Goal: Task Accomplishment & Management: Manage account settings

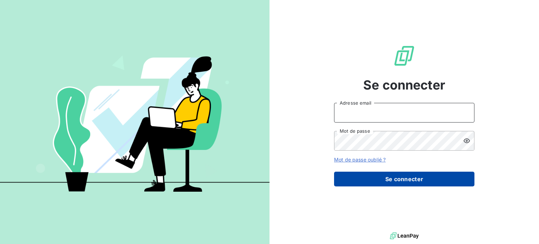
type input "alexandra.becker@amiad.com"
click at [421, 184] on button "Se connecter" at bounding box center [404, 178] width 140 height 15
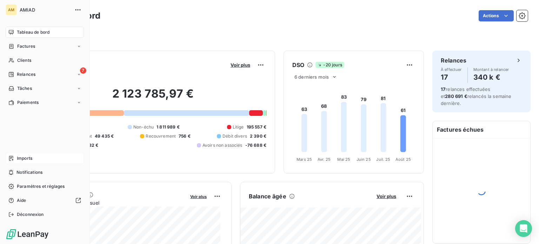
click at [42, 161] on div "Imports" at bounding box center [45, 158] width 78 height 11
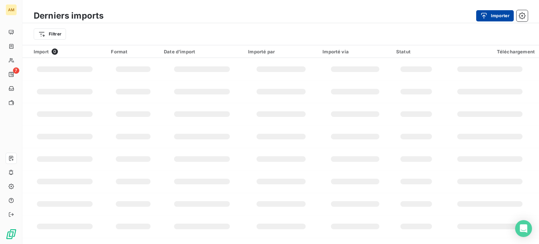
click at [489, 13] on div "button" at bounding box center [485, 15] width 11 height 7
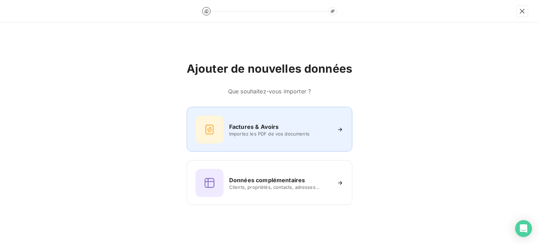
click at [248, 129] on h6 "Factures & Avoirs" at bounding box center [254, 126] width 50 height 8
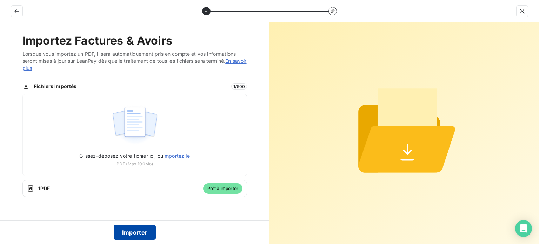
click at [120, 234] on button "Importer" at bounding box center [135, 232] width 42 height 15
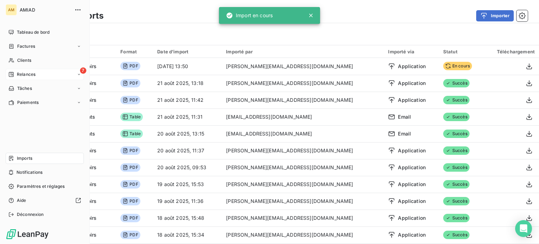
click at [7, 73] on div "7 Relances" at bounding box center [45, 74] width 78 height 11
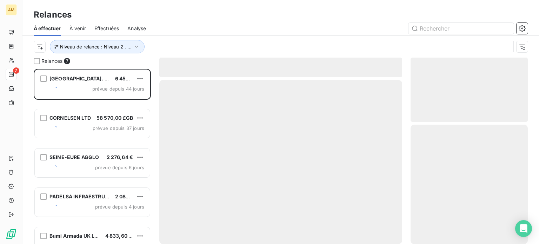
scroll to position [170, 112]
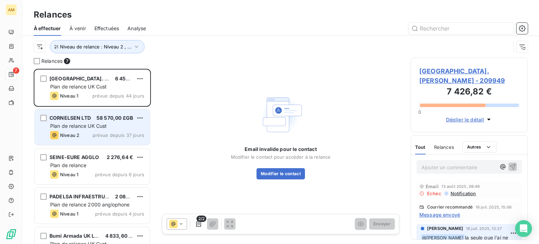
click at [93, 121] on div "CORNELSEN LTD 58 570,00 £GB Plan de relance UK Cust Niveau 2 prévue depuis 37 j…" at bounding box center [92, 127] width 115 height 36
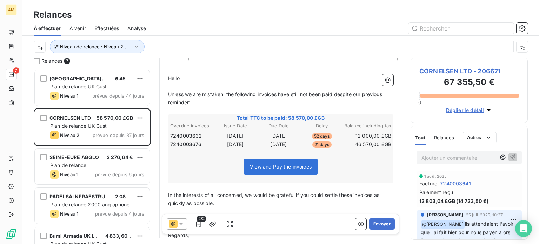
scroll to position [70, 0]
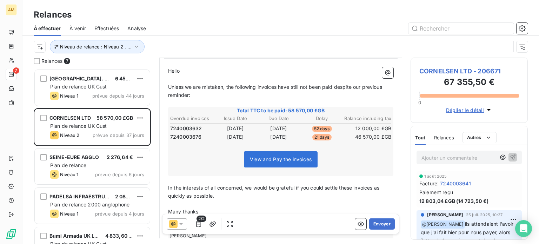
click at [459, 74] on span "CORNELSEN LTD - 206671" at bounding box center [469, 70] width 100 height 9
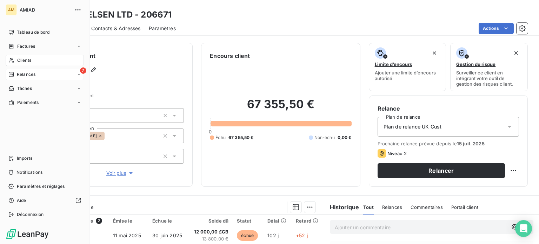
click at [23, 70] on div "7 Relances" at bounding box center [45, 74] width 78 height 11
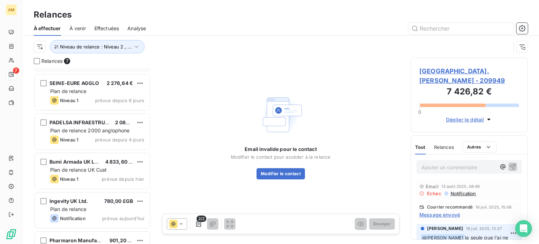
scroll to position [100, 0]
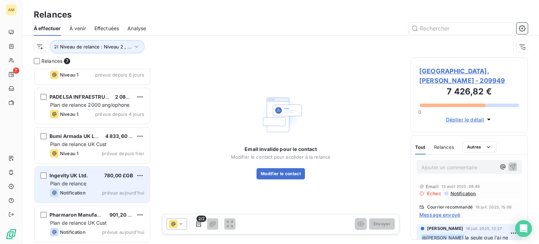
click at [84, 194] on span "Notification" at bounding box center [73, 193] width 26 height 6
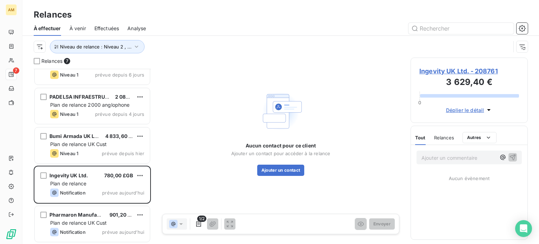
click at [468, 69] on span "Ingevity UK Ltd. - 208761" at bounding box center [469, 70] width 100 height 9
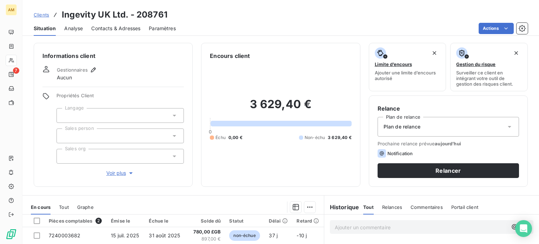
drag, startPoint x: 129, startPoint y: 106, endPoint x: 127, endPoint y: 115, distance: 9.9
click at [129, 106] on div "Propriétés Client Langage Sales person Sales org Voir plus" at bounding box center [119, 135] width 127 height 84
click at [126, 116] on div at bounding box center [119, 115] width 127 height 15
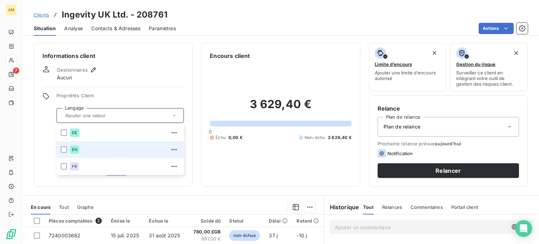
click at [60, 150] on li "EN" at bounding box center [119, 149] width 127 height 17
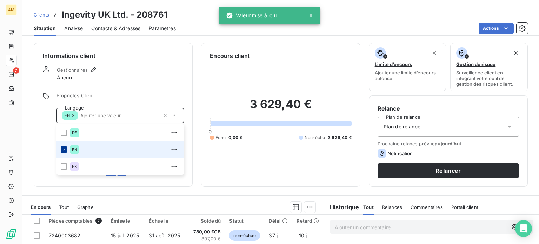
click at [65, 151] on icon at bounding box center [64, 149] width 4 height 4
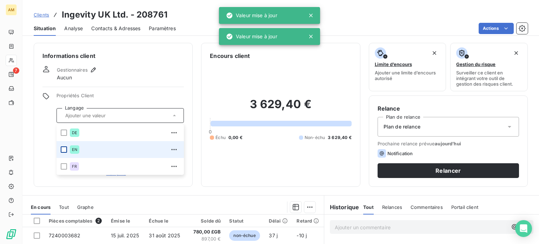
click at [63, 151] on div at bounding box center [64, 149] width 6 height 6
click at [43, 143] on div "Propriétés Client Langage DE EN FR Sales person Sales org Voir plus" at bounding box center [112, 135] width 141 height 84
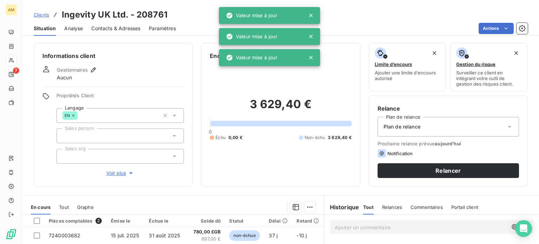
click at [83, 138] on div at bounding box center [119, 135] width 127 height 15
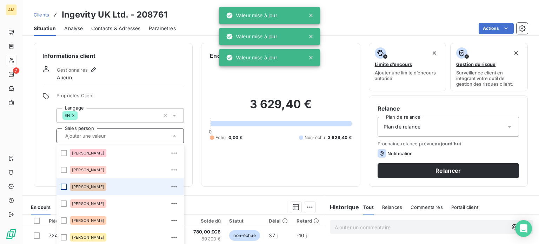
click at [63, 186] on div at bounding box center [64, 186] width 6 height 6
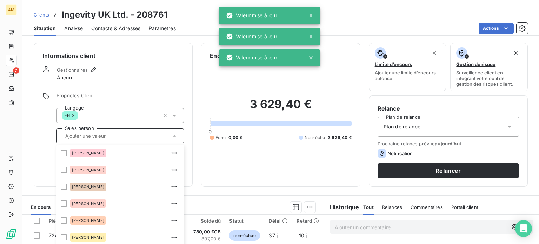
click at [34, 143] on div "Informations client Gestionnaires Aucun Propriétés Client Langage EN Sales pers…" at bounding box center [113, 115] width 159 height 144
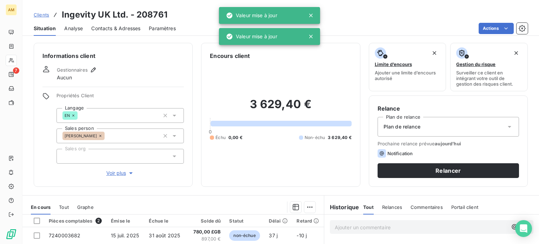
click at [74, 157] on div at bounding box center [119, 156] width 127 height 15
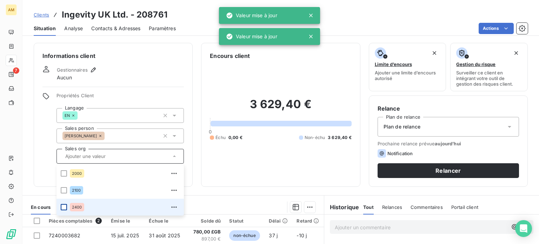
click at [63, 208] on div at bounding box center [64, 207] width 6 height 6
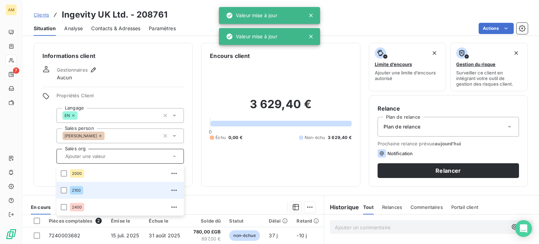
click at [50, 151] on div "Propriétés Client Langage EN Sales person Dan Norman Sales org 2000 2100 2400 V…" at bounding box center [112, 135] width 141 height 84
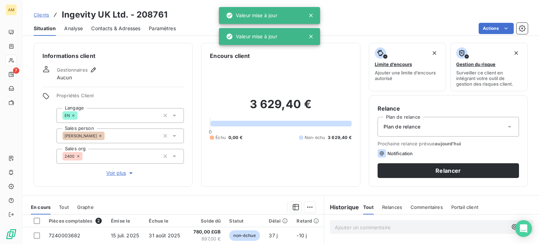
click at [419, 122] on div "Plan de relance" at bounding box center [447, 127] width 141 height 20
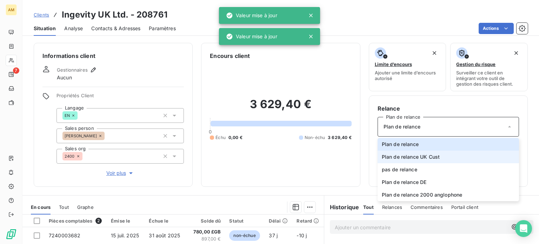
click at [428, 158] on span "Plan de relance UK Cust" at bounding box center [411, 156] width 58 height 7
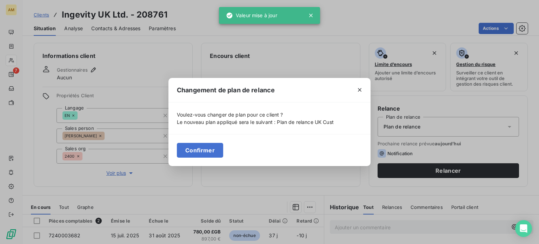
click at [200, 151] on button "Confirmer" at bounding box center [200, 150] width 46 height 15
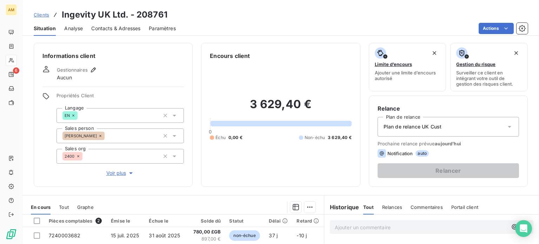
drag, startPoint x: 106, startPoint y: 29, endPoint x: 120, endPoint y: 31, distance: 14.1
click at [106, 29] on span "Contacts & Adresses" at bounding box center [115, 28] width 49 height 7
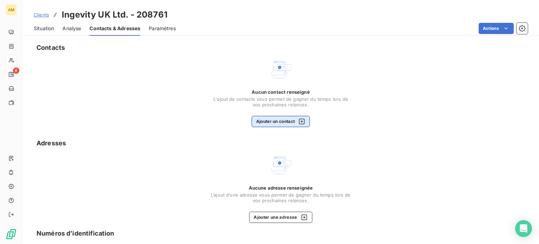
click at [291, 122] on button "Ajouter un contact" at bounding box center [280, 121] width 59 height 11
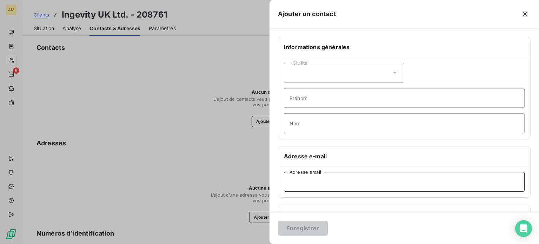
click at [339, 182] on input "Adresse email" at bounding box center [404, 182] width 241 height 20
paste input "gbsap@ingevity.com"
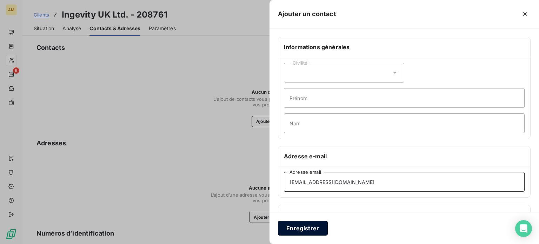
type input "gbsap@ingevity.com"
click at [306, 224] on button "Enregistrer" at bounding box center [303, 228] width 50 height 15
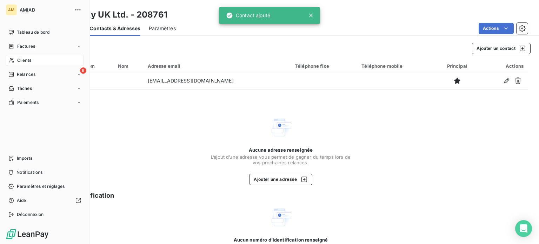
click at [17, 76] on span "Relances" at bounding box center [26, 74] width 19 height 6
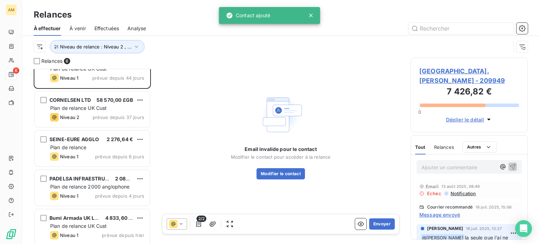
scroll to position [61, 0]
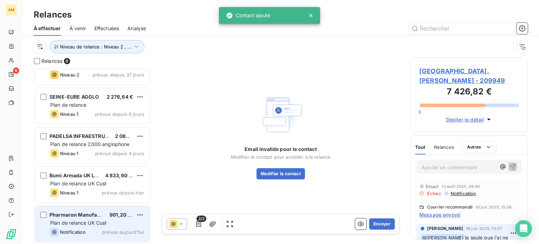
click at [85, 213] on span "Pharmaron Manufacturing" at bounding box center [81, 214] width 65 height 6
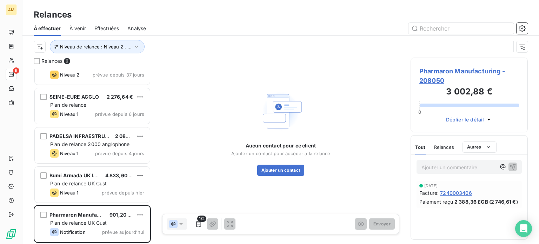
click at [443, 74] on span "Pharmaron Manufacturing - 208050" at bounding box center [469, 75] width 100 height 19
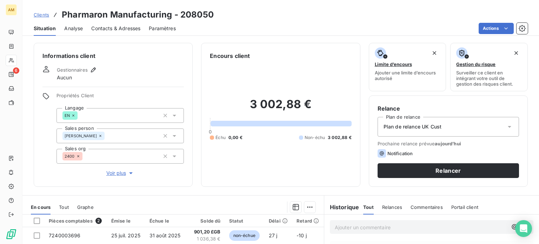
click at [119, 27] on span "Contacts & Adresses" at bounding box center [115, 28] width 49 height 7
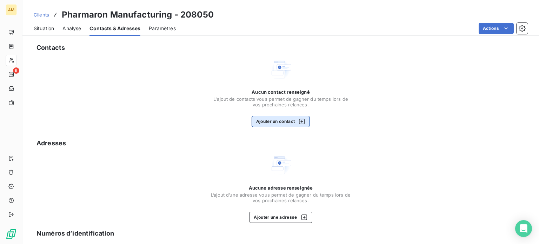
click at [288, 122] on button "Ajouter un contact" at bounding box center [280, 121] width 59 height 11
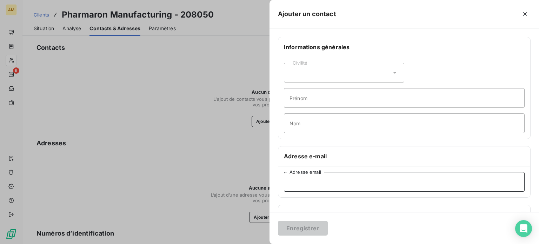
drag, startPoint x: 327, startPoint y: 179, endPoint x: 321, endPoint y: 186, distance: 8.4
click at [327, 179] on input "Adresse email" at bounding box center [404, 182] width 241 height 20
paste input "Cramlington.apqueries@pharmaron.com"
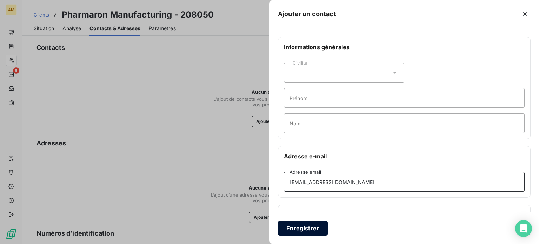
type input "Cramlington.apqueries@pharmaron.com"
click at [307, 221] on button "Enregistrer" at bounding box center [303, 228] width 50 height 15
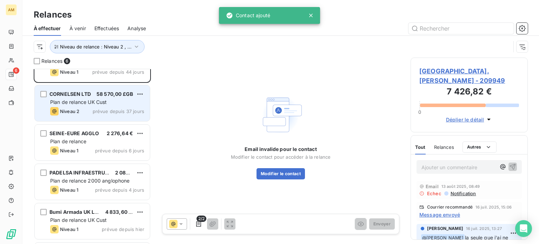
scroll to position [61, 0]
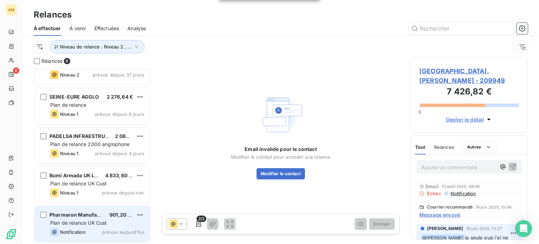
click at [77, 220] on span "Plan de relance UK Cust" at bounding box center [78, 223] width 56 height 6
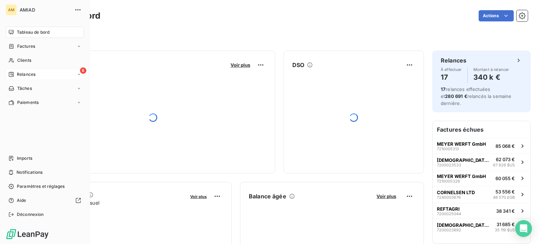
click at [46, 69] on div "6 Relances" at bounding box center [45, 74] width 78 height 11
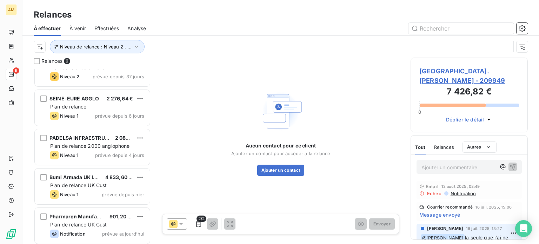
scroll to position [61, 0]
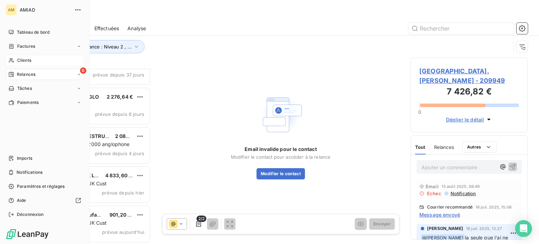
click at [14, 59] on div "Clients" at bounding box center [45, 60] width 78 height 11
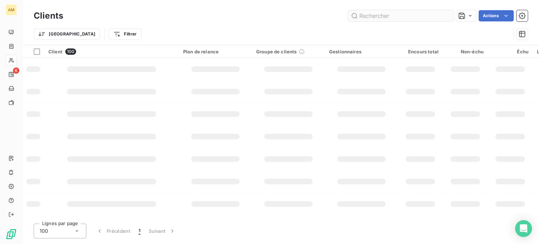
click at [368, 13] on input "text" at bounding box center [400, 15] width 105 height 11
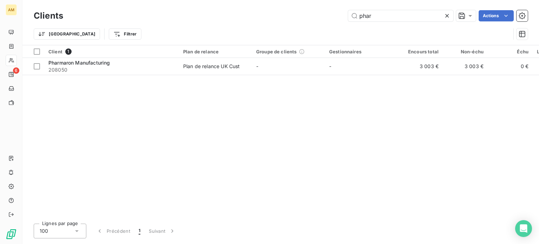
type input "phar"
click at [66, 80] on div "Client 1 Plan de relance Groupe de clients Gestionnaires Encours total Non-échu…" at bounding box center [280, 131] width 516 height 173
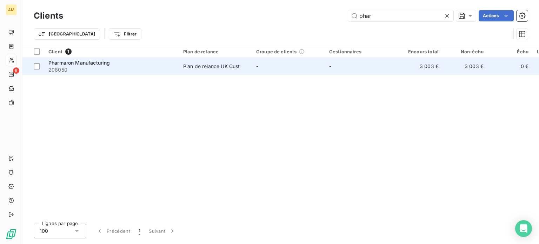
click at [72, 72] on span "208050" at bounding box center [111, 69] width 126 height 7
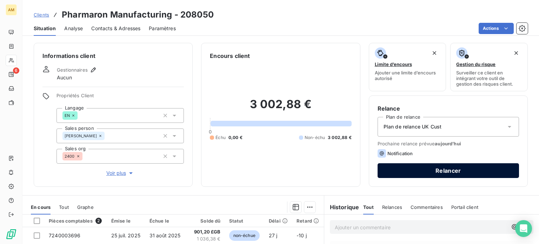
click at [420, 170] on button "Relancer" at bounding box center [447, 170] width 141 height 15
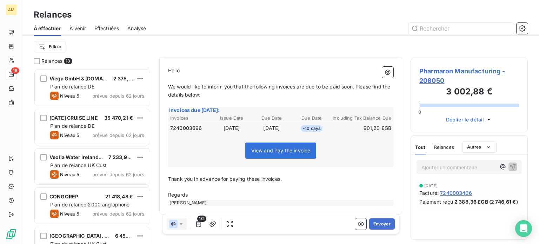
scroll to position [75, 0]
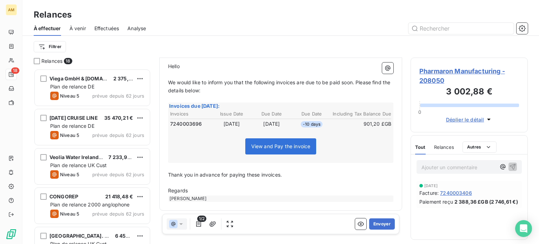
click at [61, 50] on html "AM 18 Relances À effectuer À venir Effectuées Analyse Filtrer Relances 18 Viega…" at bounding box center [269, 122] width 539 height 244
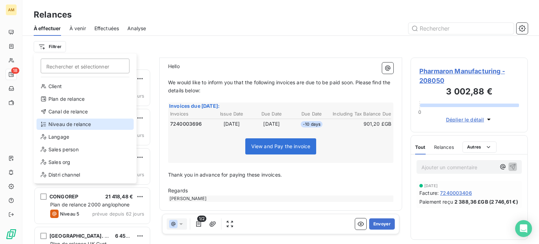
click at [74, 126] on div "Niveau de relance" at bounding box center [84, 124] width 97 height 11
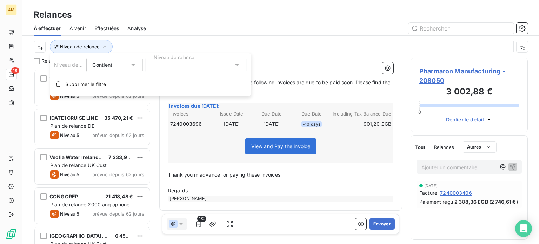
click at [160, 64] on div at bounding box center [195, 65] width 101 height 15
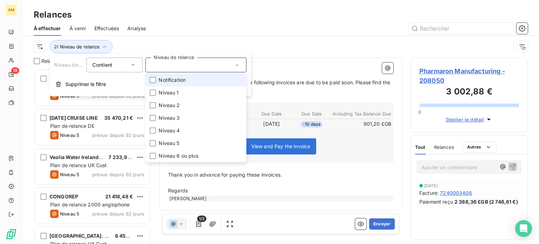
click at [167, 84] on li "Notification" at bounding box center [195, 80] width 101 height 13
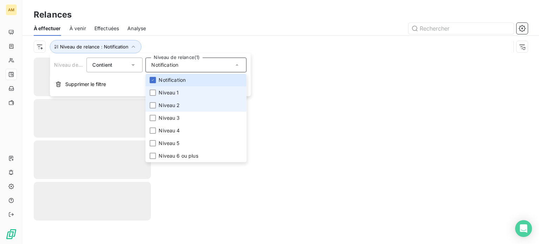
drag, startPoint x: 163, startPoint y: 95, endPoint x: 161, endPoint y: 105, distance: 10.0
click at [163, 95] on span "Niveau 1" at bounding box center [169, 92] width 20 height 7
click at [161, 105] on span "Niveau 2" at bounding box center [169, 105] width 21 height 7
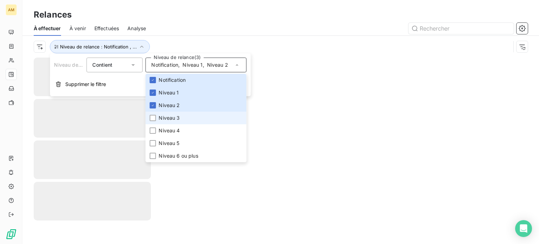
click at [161, 120] on span "Niveau 3" at bounding box center [169, 117] width 21 height 7
click at [289, 40] on div "Niveau de relance : Notification , ..." at bounding box center [272, 46] width 477 height 13
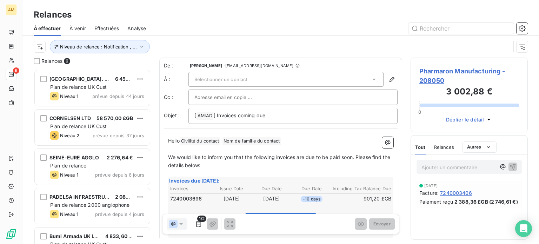
scroll to position [61, 0]
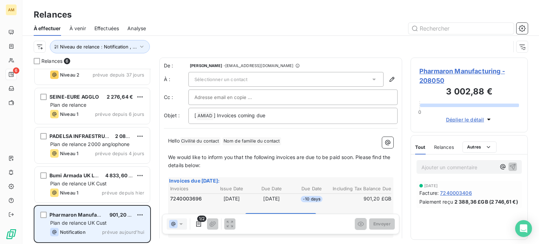
click at [85, 233] on span "Notification" at bounding box center [73, 232] width 26 height 6
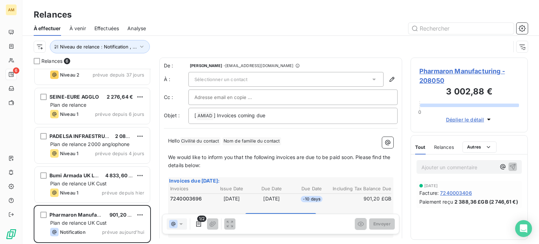
click at [268, 79] on div "Sélectionner un contact" at bounding box center [285, 79] width 195 height 15
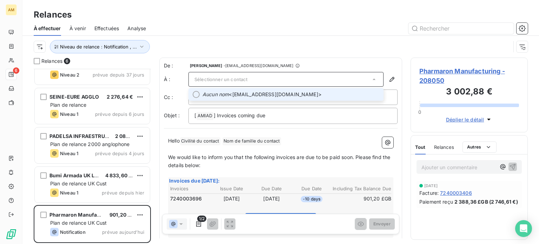
click at [262, 93] on span "Aucun nom <cramlington.apqueries@pharmaron.com>" at bounding box center [290, 94] width 177 height 7
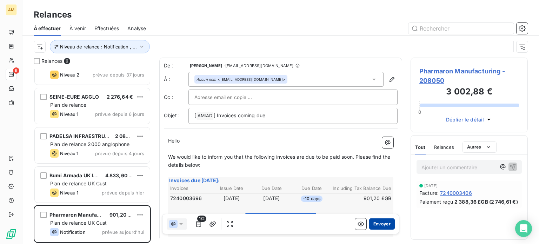
click at [376, 223] on button "Envoyer" at bounding box center [382, 223] width 26 height 11
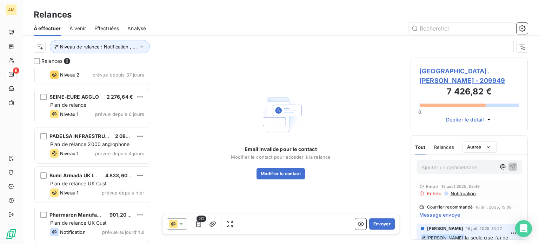
scroll to position [21, 0]
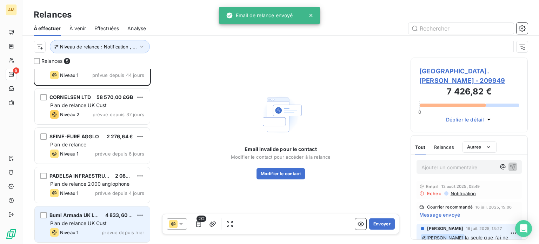
click at [90, 217] on span "Bumi Armada UK Limited" at bounding box center [79, 215] width 60 height 6
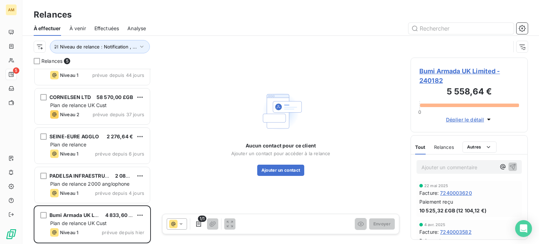
click at [429, 70] on span "Bumi Armada UK Limited - 240182" at bounding box center [469, 75] width 100 height 19
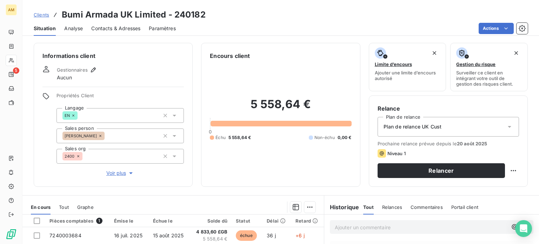
drag, startPoint x: 121, startPoint y: 26, endPoint x: 135, endPoint y: 35, distance: 16.7
click at [121, 26] on span "Contacts & Adresses" at bounding box center [115, 28] width 49 height 7
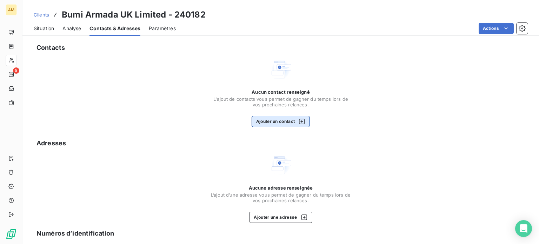
click at [280, 126] on button "Ajouter un contact" at bounding box center [280, 121] width 59 height 11
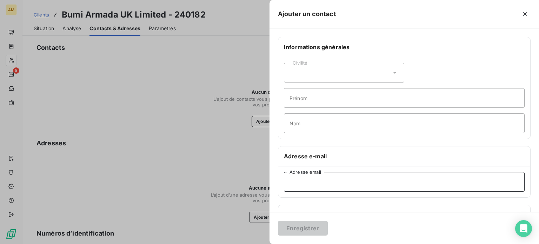
click at [420, 182] on input "Adresse email" at bounding box center [404, 182] width 241 height 20
paste input "bauk.account@bumiarmada.com"
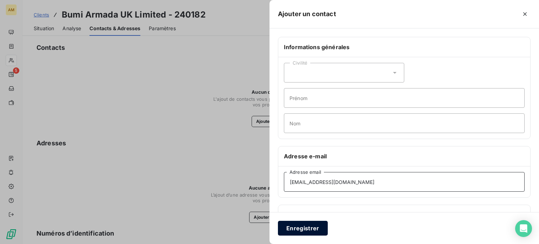
type input "bauk.account@bumiarmada.com"
click at [311, 230] on button "Enregistrer" at bounding box center [303, 228] width 50 height 15
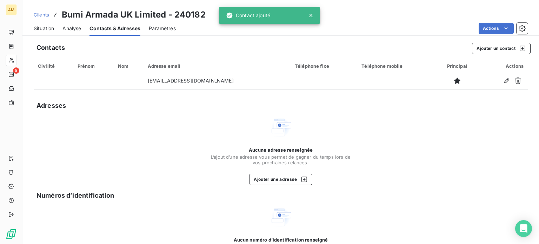
click at [49, 29] on span "Situation" at bounding box center [44, 28] width 20 height 7
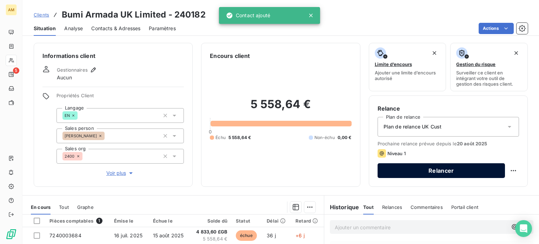
click at [426, 173] on button "Relancer" at bounding box center [440, 170] width 127 height 15
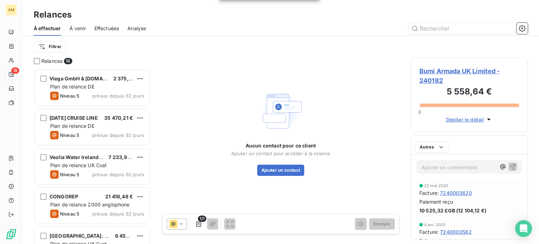
scroll to position [170, 112]
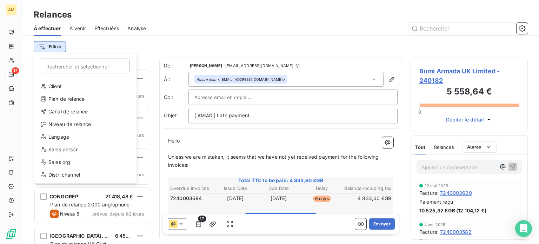
click at [59, 46] on html "AM 17 Relances À effectuer À venir Effectuées Analyse Filtrer Rechercher et sél…" at bounding box center [269, 122] width 539 height 244
click at [72, 121] on div "Niveau de relance" at bounding box center [84, 124] width 97 height 11
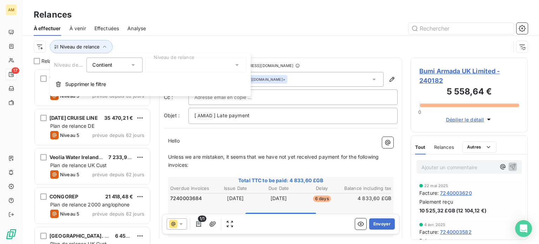
click at [199, 64] on div at bounding box center [195, 65] width 101 height 15
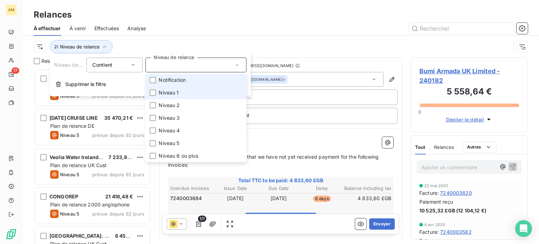
click at [181, 84] on li "Notification" at bounding box center [195, 80] width 101 height 13
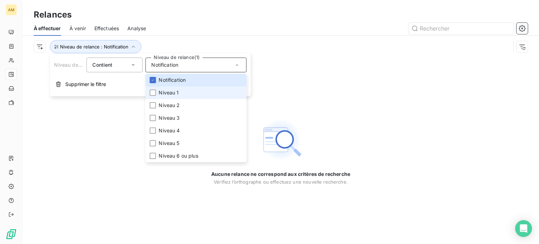
click at [175, 96] on li "Niveau 1" at bounding box center [195, 92] width 101 height 13
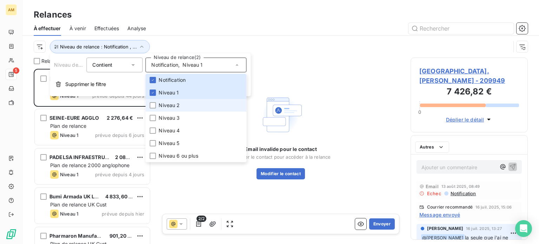
scroll to position [170, 112]
click at [173, 109] on li "Niveau 2" at bounding box center [195, 105] width 101 height 13
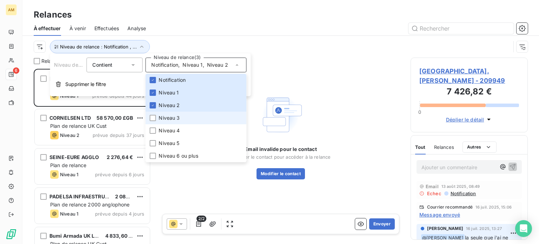
click at [172, 117] on span "Niveau 3" at bounding box center [169, 117] width 21 height 7
click at [311, 34] on div "À effectuer À venir Effectuées Analyse" at bounding box center [280, 28] width 516 height 15
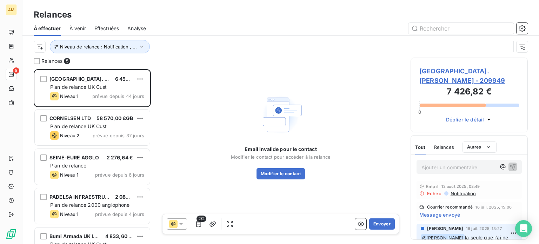
scroll to position [21, 0]
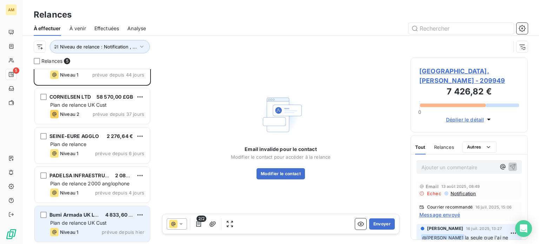
click at [99, 220] on span "Plan de relance UK Cust" at bounding box center [78, 223] width 56 height 6
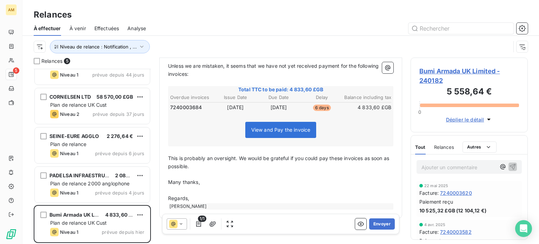
scroll to position [99, 0]
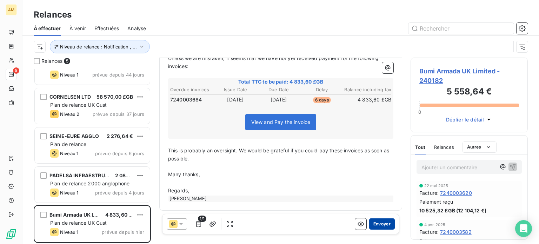
click at [374, 225] on button "Envoyer" at bounding box center [382, 223] width 26 height 11
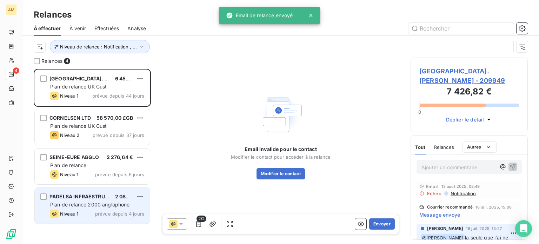
click at [77, 207] on span "Plan de relance 2000 anglophone" at bounding box center [90, 204] width 80 height 6
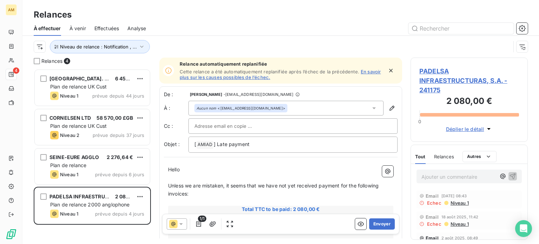
click at [446, 77] on span "PADELSA INFRAESTRUCTURAS, S.A. - 241175" at bounding box center [469, 80] width 100 height 28
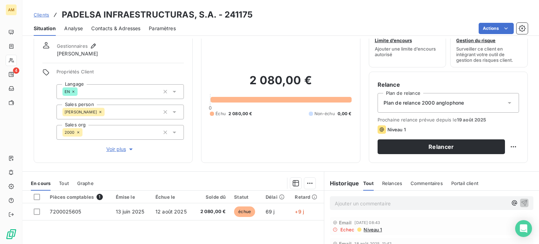
scroll to position [35, 0]
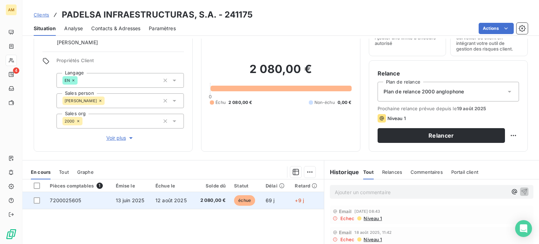
click at [82, 206] on td "7200025605" at bounding box center [79, 200] width 66 height 17
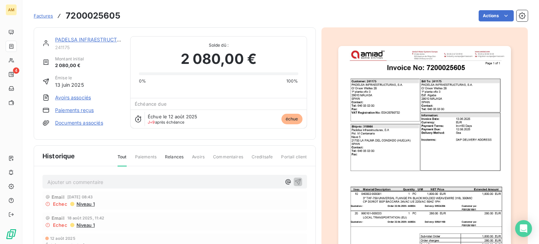
click at [405, 204] on img "button" at bounding box center [424, 168] width 173 height 244
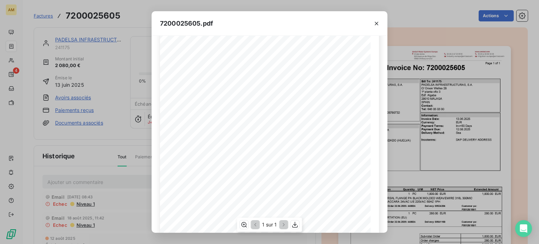
scroll to position [70, 0]
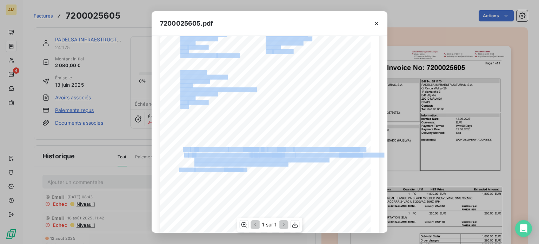
drag, startPoint x: 245, startPoint y: 168, endPoint x: 255, endPoint y: 167, distance: 10.6
click at [255, 167] on div "Invoice No: 7200025605 Ship-to: 318984 Padelsa Infraestructuras, S.A Pol. VI Ce…" at bounding box center [269, 123] width 210 height 298
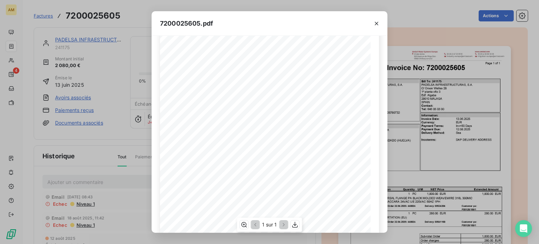
click at [252, 168] on span "Order 22.04.2025: 449824" at bounding box center [238, 169] width 28 height 3
drag, startPoint x: 255, startPoint y: 169, endPoint x: 247, endPoint y: 168, distance: 8.1
click at [247, 168] on span "Order 22.04.2025: 449824" at bounding box center [238, 169] width 28 height 3
drag, startPoint x: 377, startPoint y: 26, endPoint x: 233, endPoint y: 26, distance: 144.1
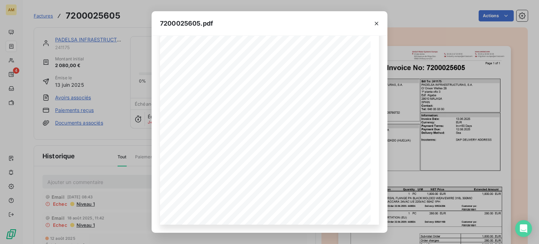
click at [377, 26] on icon "button" at bounding box center [376, 23] width 7 height 7
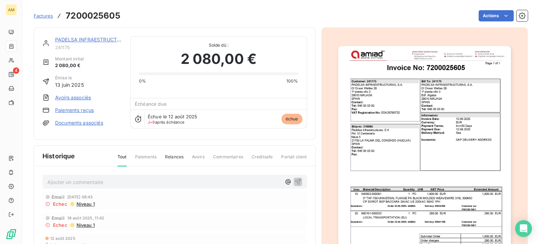
click at [61, 40] on link "PADELSA INFRAESTRUCTURAS, S.A." at bounding box center [99, 39] width 88 height 6
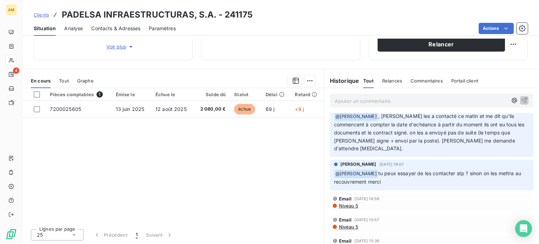
scroll to position [70, 0]
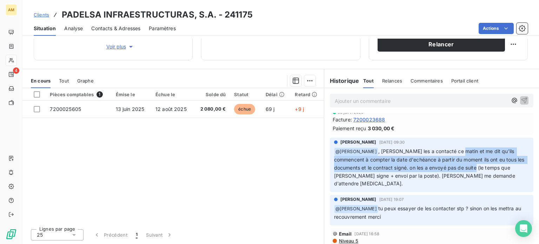
drag, startPoint x: 448, startPoint y: 150, endPoint x: 466, endPoint y: 165, distance: 24.4
click at [466, 165] on span ", Jose les a contacté ce matin et me dit qu'ils commencent à compter la date d'…" at bounding box center [430, 167] width 192 height 39
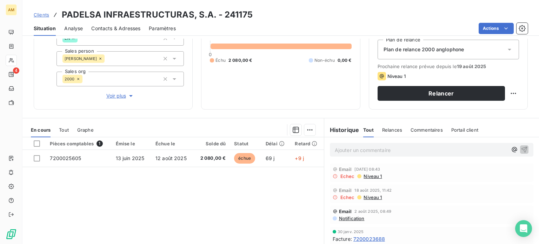
scroll to position [126, 0]
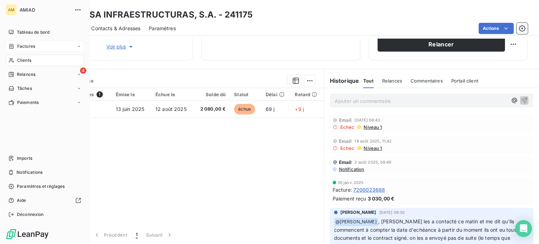
click at [13, 46] on icon at bounding box center [11, 46] width 6 height 6
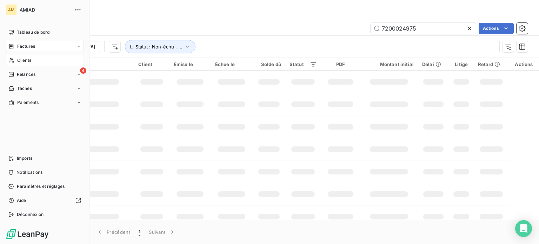
click at [15, 60] on div "Clients" at bounding box center [45, 60] width 78 height 11
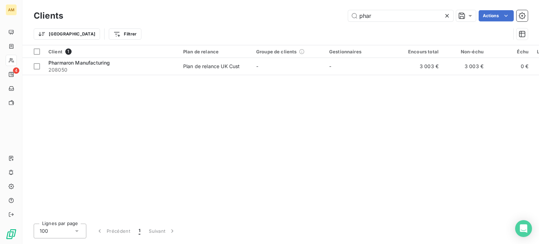
click at [445, 17] on icon at bounding box center [446, 15] width 7 height 7
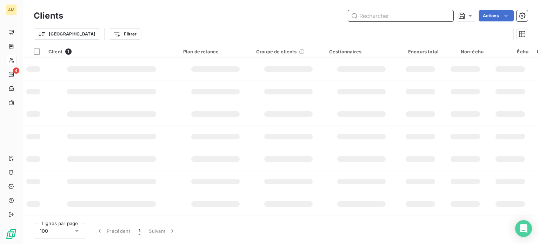
click at [392, 14] on input "text" at bounding box center [400, 15] width 105 height 11
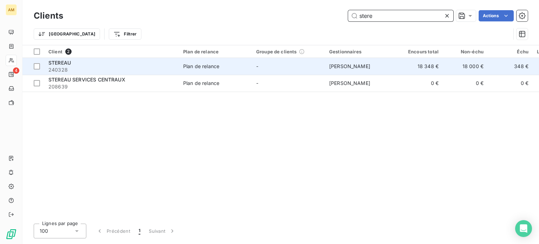
type input "stere"
click at [244, 65] on span "Plan de relance" at bounding box center [215, 66] width 65 height 7
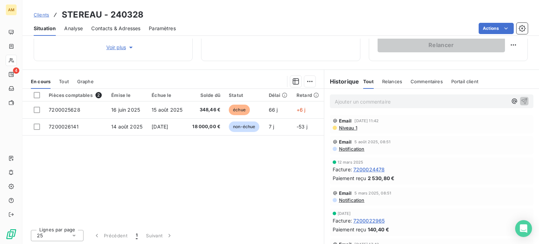
scroll to position [126, 0]
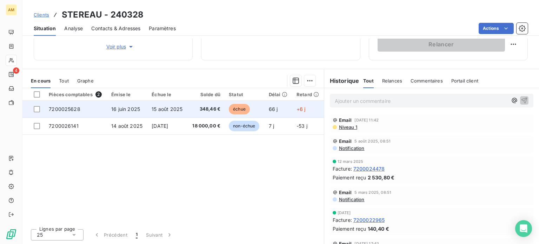
click at [304, 101] on td "+6 j" at bounding box center [308, 109] width 32 height 17
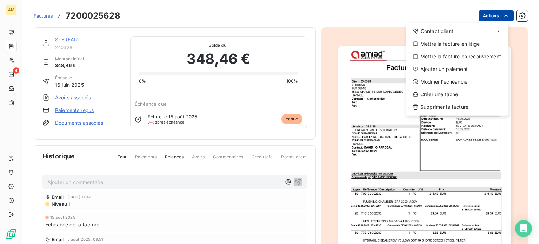
click at [483, 19] on html "AM 4 Factures 7200025628 Actions Contact client Mettre la facture en litige Met…" at bounding box center [269, 122] width 539 height 244
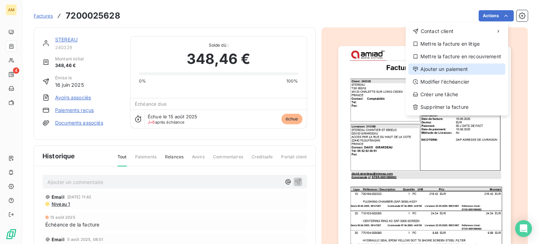
click at [460, 70] on div "Ajouter un paiement" at bounding box center [456, 68] width 97 height 11
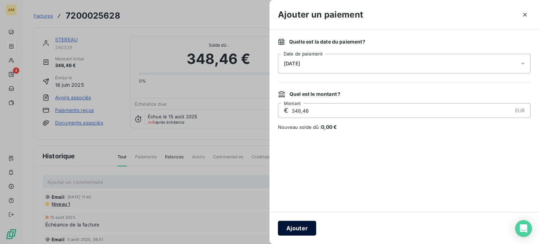
click at [315, 234] on button "Ajouter" at bounding box center [297, 228] width 38 height 15
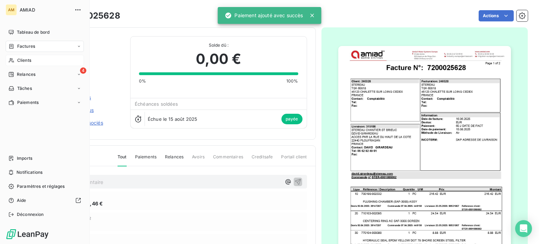
click at [15, 60] on div "Clients" at bounding box center [45, 60] width 78 height 11
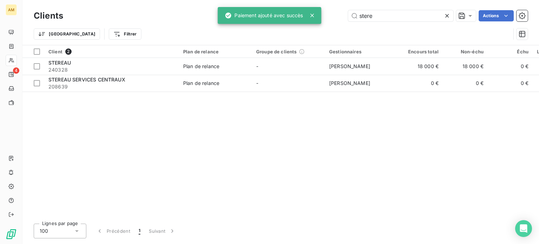
click at [451, 14] on div at bounding box center [448, 15] width 10 height 11
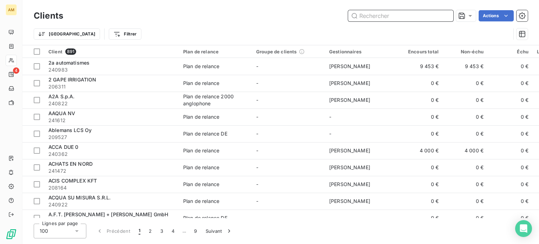
click at [413, 19] on input "text" at bounding box center [400, 15] width 105 height 11
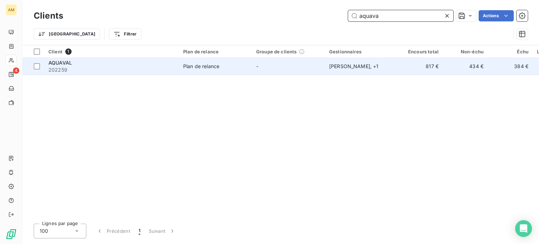
type input "aquava"
click at [198, 68] on div "Plan de relance" at bounding box center [201, 66] width 36 height 7
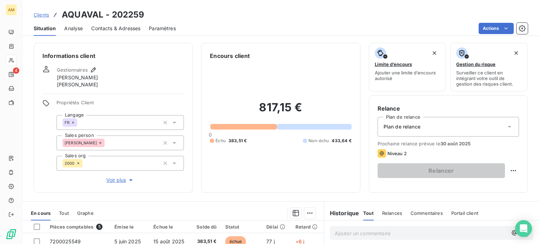
scroll to position [35, 0]
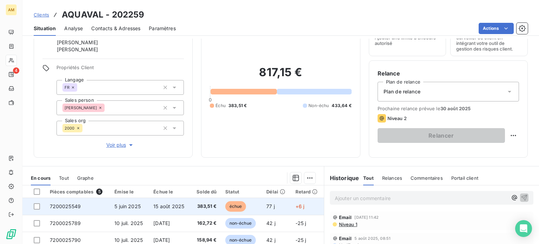
click at [206, 213] on td "383,51 €" at bounding box center [206, 206] width 30 height 17
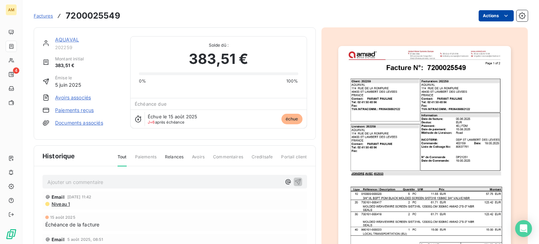
click at [491, 16] on html "AM 4 Factures 7200025549 Actions AQUAVAL 202259 Montant initial 383,51 € Émise …" at bounding box center [269, 122] width 539 height 244
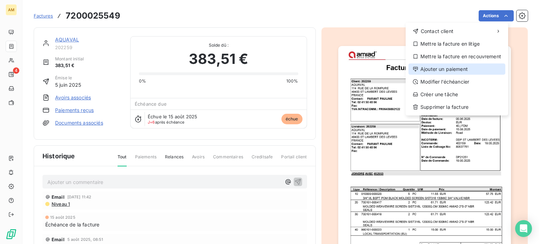
click at [464, 70] on div "Ajouter un paiement" at bounding box center [456, 68] width 97 height 11
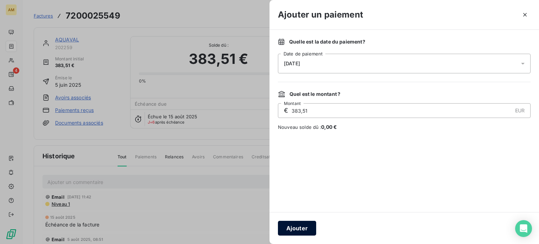
click at [304, 226] on button "Ajouter" at bounding box center [297, 228] width 38 height 15
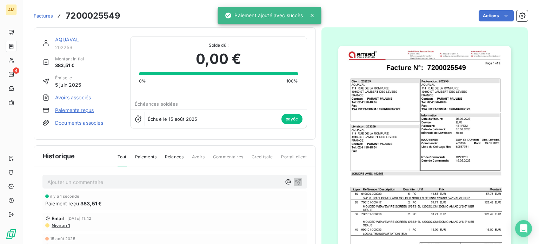
click at [69, 42] on link "AQUAVAL" at bounding box center [67, 39] width 24 height 6
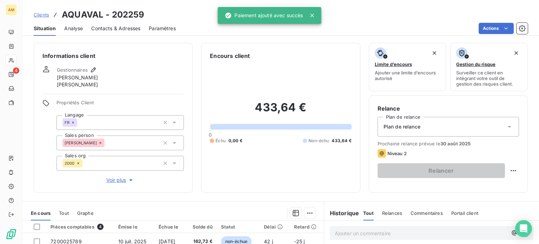
click at [96, 66] on div "Gestionnaires" at bounding box center [77, 70] width 41 height 8
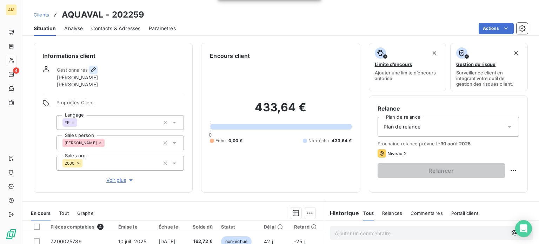
click at [92, 70] on icon "button" at bounding box center [93, 69] width 7 height 7
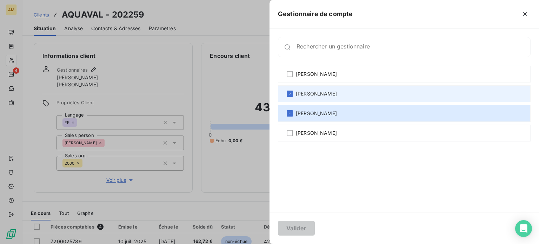
click at [338, 91] on div "Patrick Bouissiere" at bounding box center [404, 93] width 253 height 17
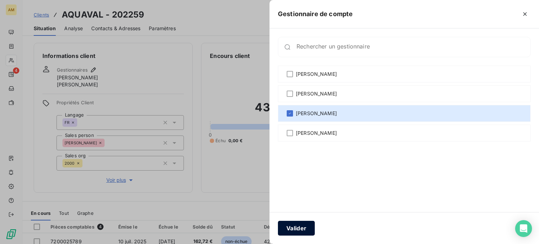
click at [298, 225] on button "Valider" at bounding box center [296, 228] width 37 height 15
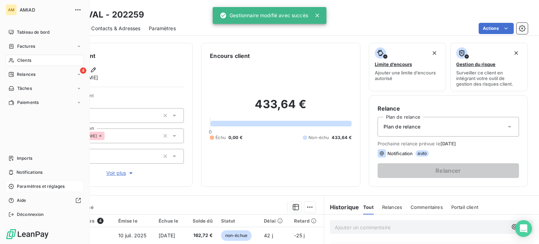
click at [18, 184] on span "Paramètres et réglages" at bounding box center [41, 186] width 48 height 6
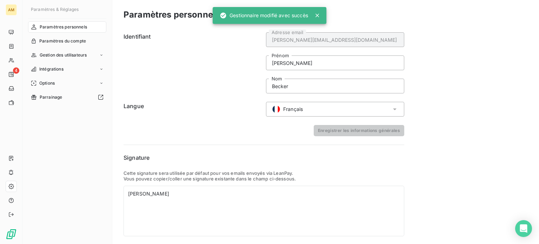
click at [318, 18] on icon at bounding box center [317, 15] width 7 height 7
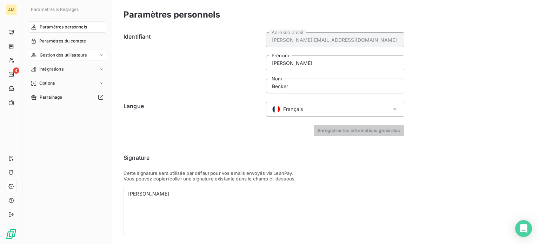
click at [73, 56] on span "Gestion des utilisateurs" at bounding box center [63, 55] width 47 height 6
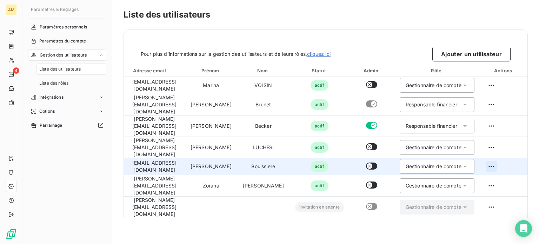
click at [492, 153] on html "AM 4 Paramètres & Réglages Paramètres personnels Paramètres du compte Gestion d…" at bounding box center [269, 122] width 539 height 244
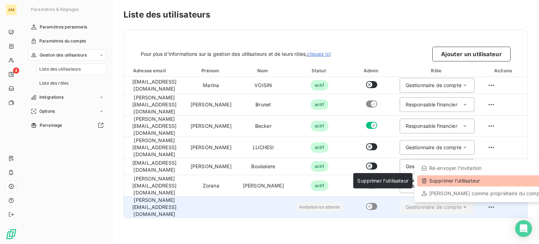
click at [455, 182] on div "Supprimer l’utilisateur" at bounding box center [482, 180] width 131 height 11
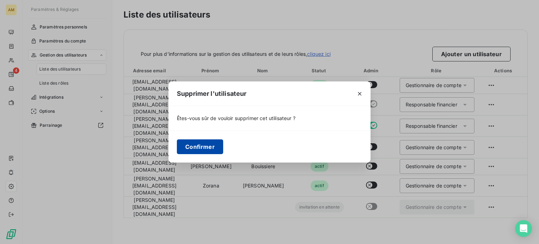
click at [216, 148] on button "Confirmer" at bounding box center [200, 146] width 46 height 15
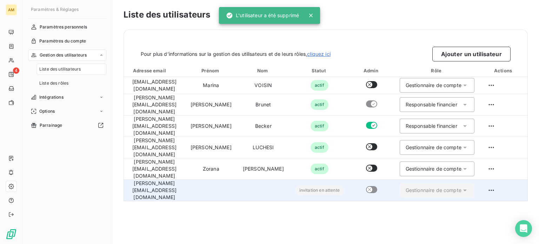
click at [349, 179] on td "invitation en attente" at bounding box center [319, 189] width 60 height 21
click at [339, 185] on span "invitation en attente" at bounding box center [319, 190] width 49 height 11
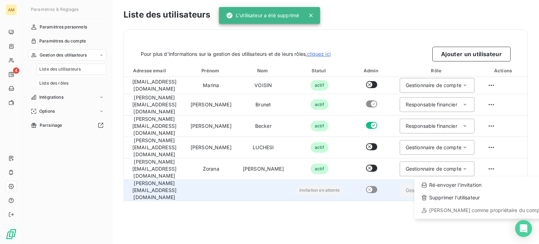
click at [497, 170] on html "AM 4 Paramètres & Réglages Paramètres personnels Paramètres du compte Gestion d…" at bounding box center [269, 122] width 539 height 244
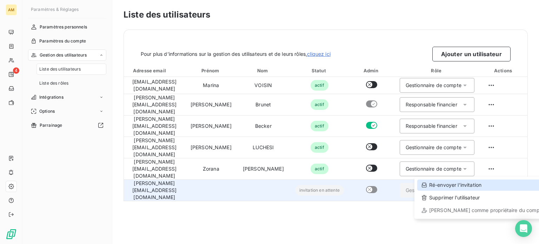
click at [478, 187] on div "Ré-envoyer l’invitation" at bounding box center [482, 184] width 131 height 11
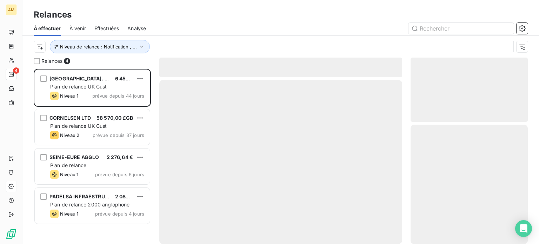
scroll to position [170, 112]
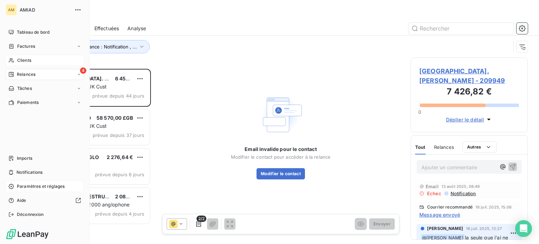
click at [14, 59] on div "Clients" at bounding box center [45, 60] width 78 height 11
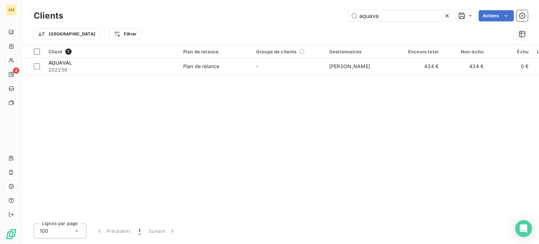
click at [447, 14] on icon at bounding box center [446, 15] width 7 height 7
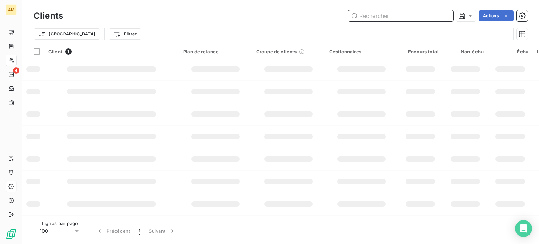
click at [408, 17] on input "text" at bounding box center [400, 15] width 105 height 11
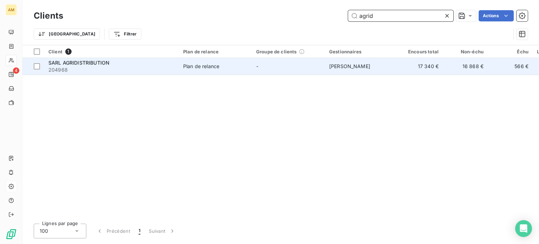
type input "agrid"
click at [212, 74] on div "Client 1 Plan de relance Groupe de clients Gestionnaires Encours total Non-échu…" at bounding box center [280, 131] width 516 height 173
click at [210, 73] on td "Plan de relance" at bounding box center [215, 66] width 73 height 17
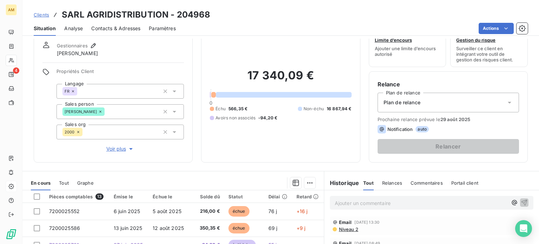
scroll to position [35, 0]
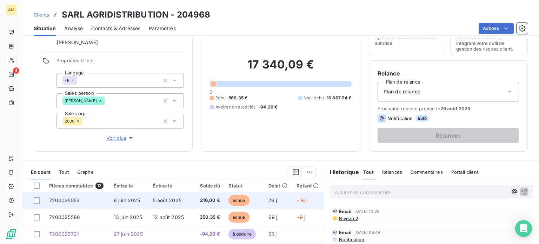
click at [243, 197] on span "échue" at bounding box center [238, 200] width 21 height 11
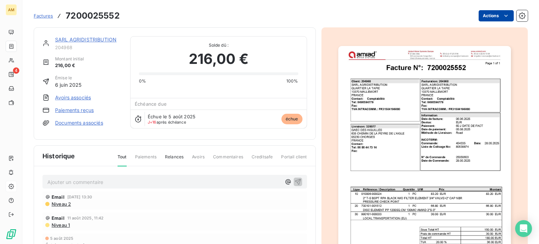
click at [490, 15] on html "AM 4 Factures 7200025552 Actions SARL AGRIDISTRIBUTION 204968 Montant initial 2…" at bounding box center [269, 122] width 539 height 244
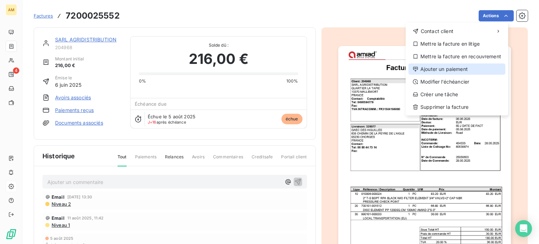
click at [458, 67] on div "Ajouter un paiement" at bounding box center [456, 68] width 97 height 11
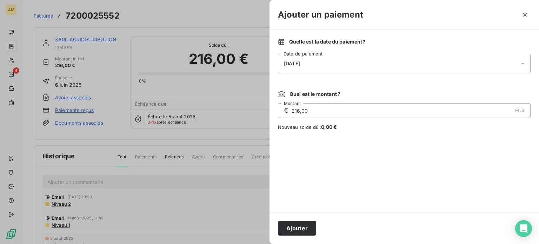
click at [308, 233] on button "Ajouter" at bounding box center [297, 228] width 38 height 15
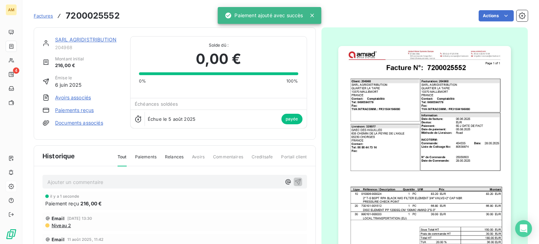
click at [104, 42] on link "SARL AGRIDISTRIBUTION" at bounding box center [85, 39] width 61 height 6
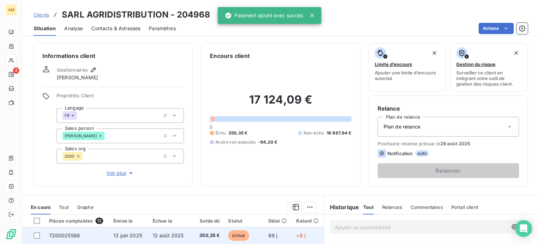
click at [229, 229] on td "échue" at bounding box center [244, 235] width 40 height 17
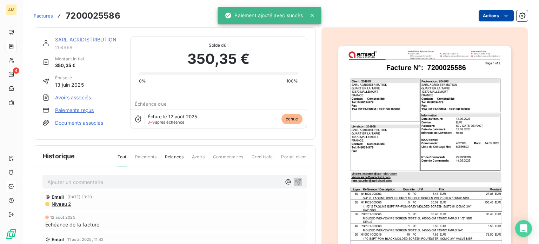
click at [487, 21] on html "AM 4 Factures 7200025586 Actions SARL AGRIDISTRIBUTION 204968 Montant initial 3…" at bounding box center [269, 122] width 539 height 244
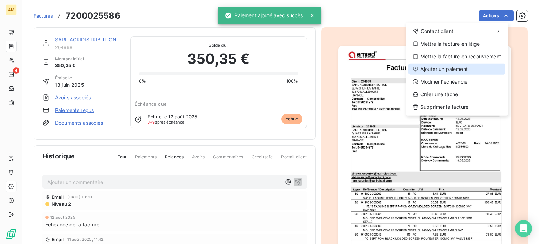
click at [459, 71] on div "Ajouter un paiement" at bounding box center [456, 68] width 97 height 11
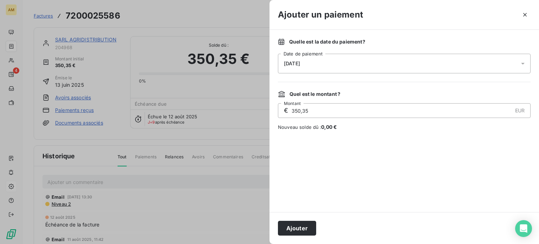
click at [292, 227] on button "Ajouter" at bounding box center [297, 228] width 38 height 15
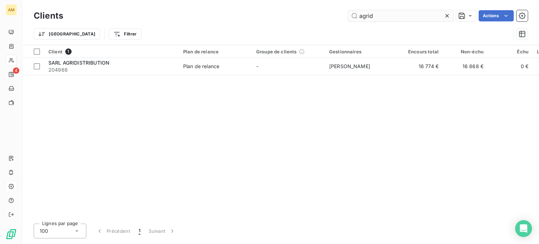
click at [442, 13] on input "agrid" at bounding box center [400, 15] width 105 height 11
click at [456, 15] on div at bounding box center [466, 15] width 20 height 11
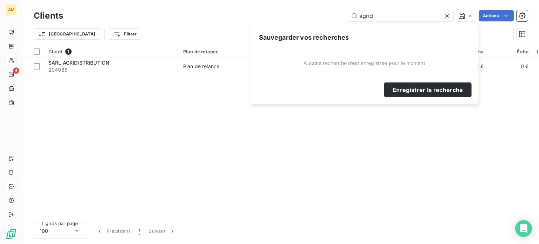
click at [444, 15] on icon at bounding box center [446, 15] width 7 height 7
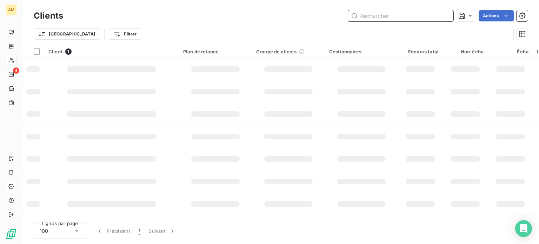
click at [424, 15] on input "text" at bounding box center [400, 15] width 105 height 11
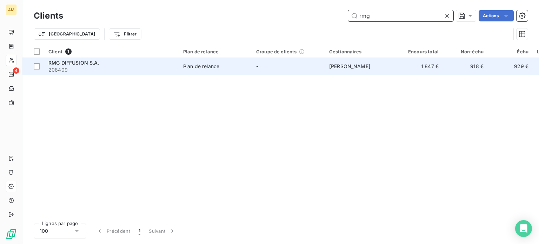
type input "rmg"
click at [148, 59] on td "RMG DIFFUSION S.A. 208409" at bounding box center [111, 66] width 135 height 17
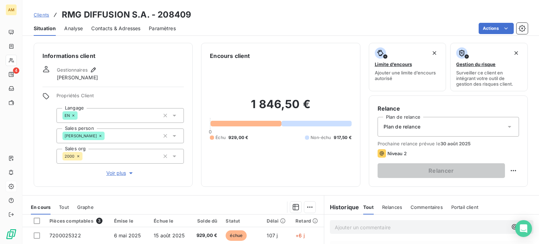
scroll to position [105, 0]
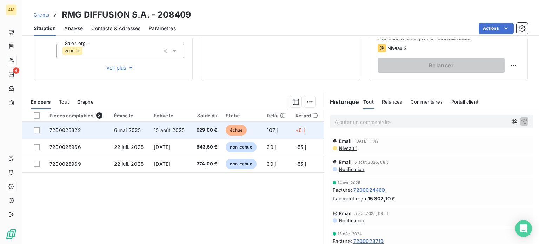
click at [264, 130] on td "107 j" at bounding box center [276, 130] width 29 height 17
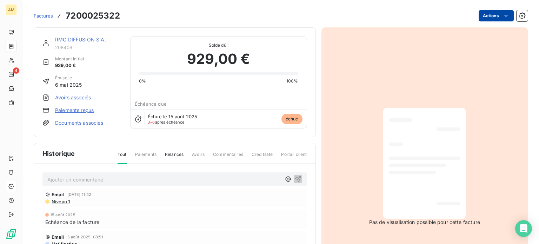
click at [488, 14] on html "AM 4 Factures 7200025322 Actions RMG DIFFUSION S.A. 208409 Montant initial 929,…" at bounding box center [269, 122] width 539 height 244
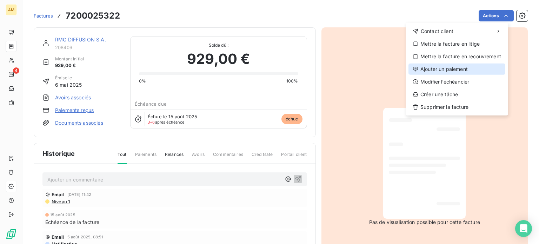
click at [459, 69] on div "Ajouter un paiement" at bounding box center [456, 68] width 97 height 11
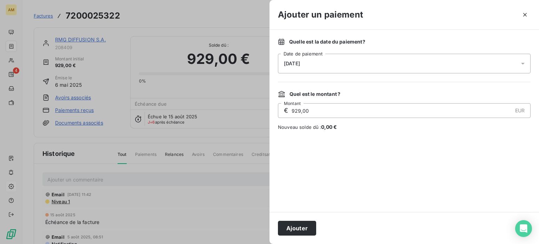
click at [315, 226] on button "Ajouter" at bounding box center [297, 228] width 38 height 15
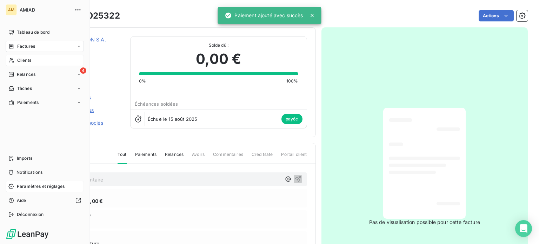
click at [11, 60] on icon at bounding box center [11, 61] width 6 height 6
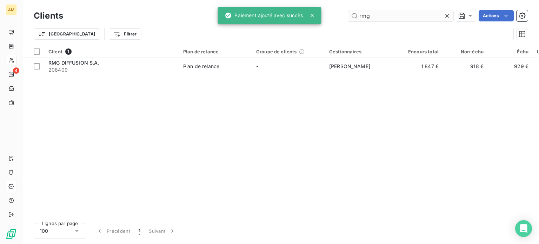
click at [446, 15] on icon at bounding box center [446, 15] width 7 height 7
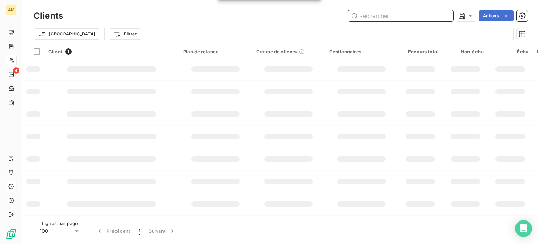
click at [401, 14] on input "text" at bounding box center [400, 15] width 105 height 11
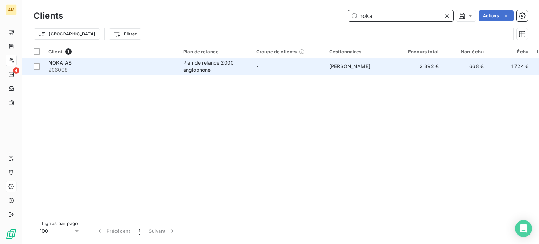
type input "noka"
click at [130, 66] on div "NOKA AS 206008" at bounding box center [111, 66] width 126 height 14
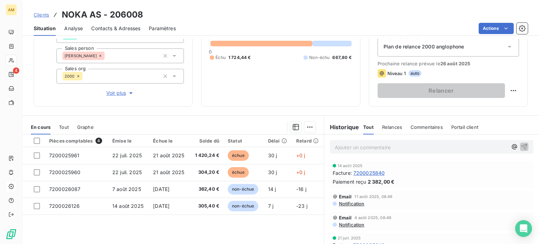
scroll to position [70, 0]
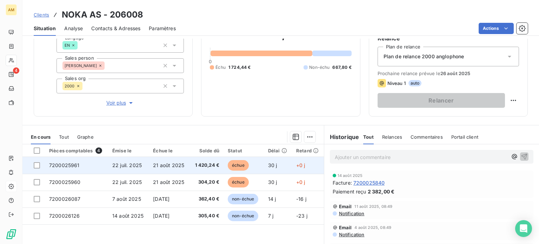
click at [268, 161] on td "30 j" at bounding box center [278, 165] width 28 height 17
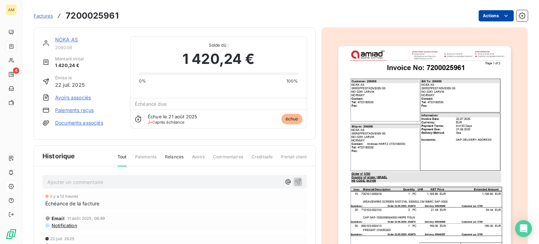
click at [485, 19] on html "AM 4 Factures 7200025961 Actions NOKA AS 206008 Montant initial 1 420,24 € Émis…" at bounding box center [269, 122] width 539 height 244
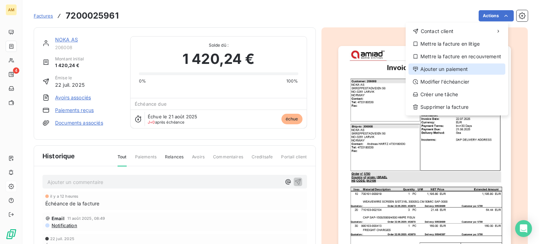
click at [456, 70] on div "Ajouter un paiement" at bounding box center [456, 68] width 97 height 11
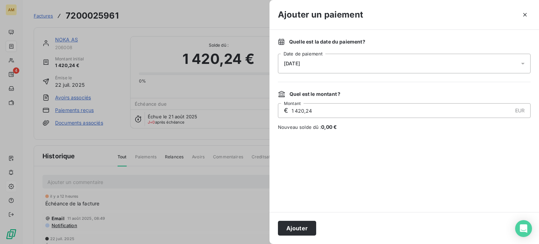
drag, startPoint x: 306, startPoint y: 229, endPoint x: 297, endPoint y: 221, distance: 11.7
click at [306, 229] on button "Ajouter" at bounding box center [297, 228] width 38 height 15
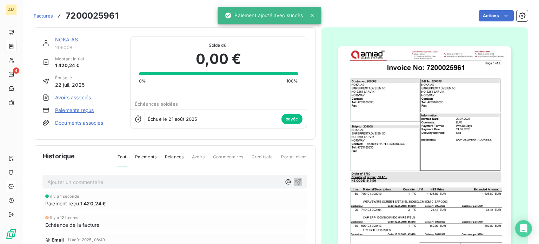
click at [72, 40] on link "NOKA AS" at bounding box center [66, 39] width 23 height 6
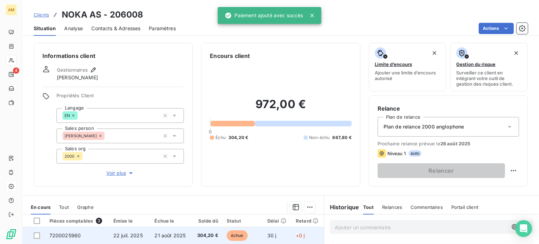
click at [261, 231] on td "échue" at bounding box center [242, 235] width 41 height 17
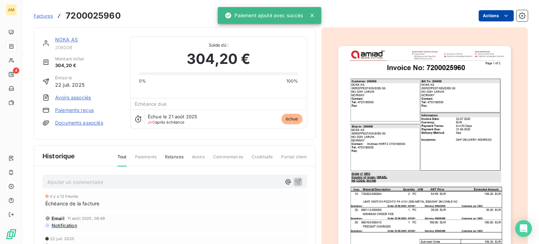
click at [494, 15] on html "AM 4 Factures 7200025960 Actions NOKA AS 206008 Montant initial 304,20 € Émise …" at bounding box center [269, 122] width 539 height 244
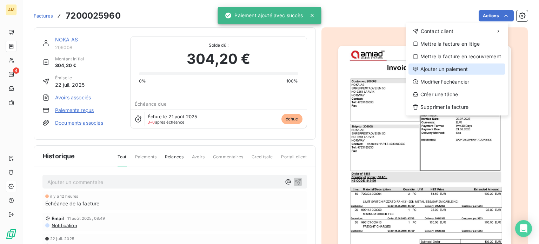
click at [443, 67] on div "Ajouter un paiement" at bounding box center [456, 68] width 97 height 11
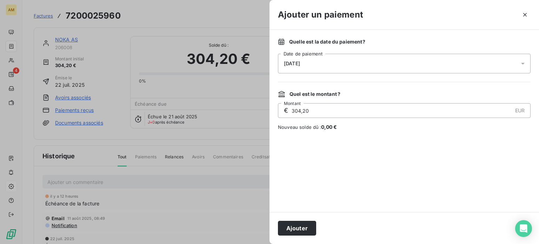
click at [306, 230] on button "Ajouter" at bounding box center [297, 228] width 38 height 15
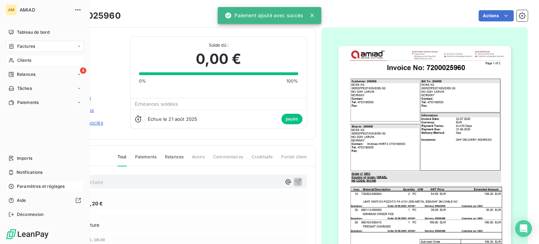
click at [10, 64] on div "Clients" at bounding box center [45, 60] width 78 height 11
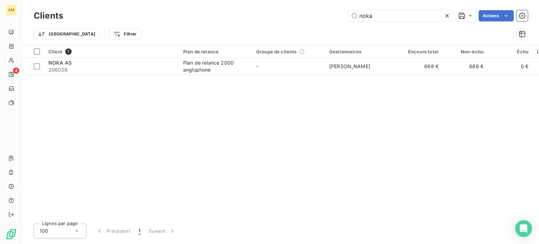
click at [446, 17] on icon at bounding box center [446, 15] width 7 height 7
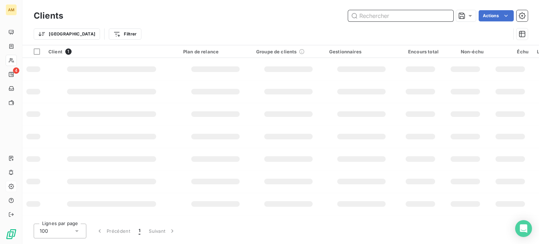
click at [409, 15] on input "text" at bounding box center [400, 15] width 105 height 11
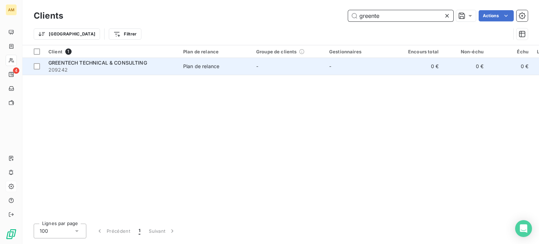
type input "greente"
click at [239, 67] on span "Plan de relance" at bounding box center [215, 66] width 65 height 7
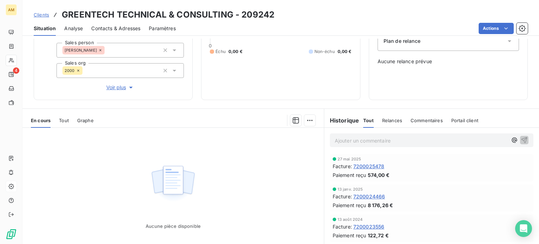
scroll to position [105, 0]
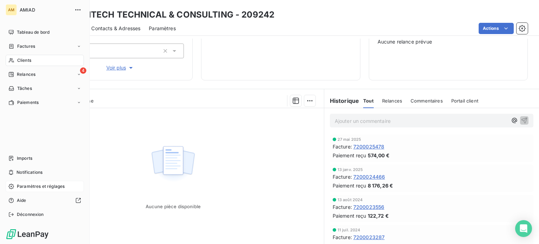
click at [26, 62] on span "Clients" at bounding box center [24, 60] width 14 height 6
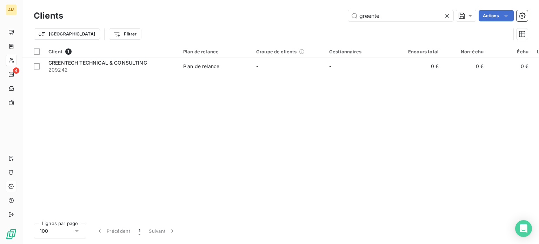
click at [450, 16] on div at bounding box center [448, 15] width 10 height 11
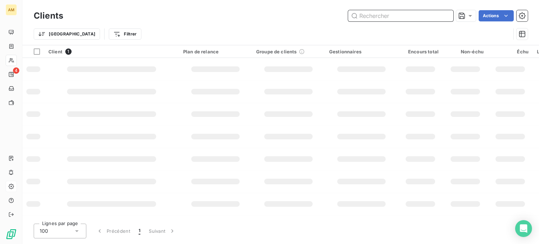
click at [413, 17] on input "text" at bounding box center [400, 15] width 105 height 11
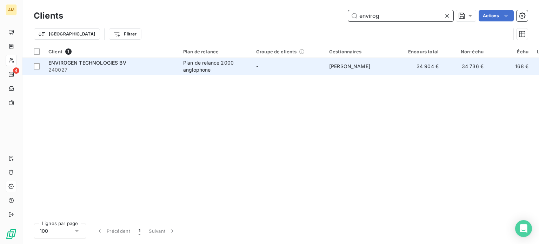
type input "envirog"
click at [279, 67] on td "-" at bounding box center [288, 66] width 73 height 17
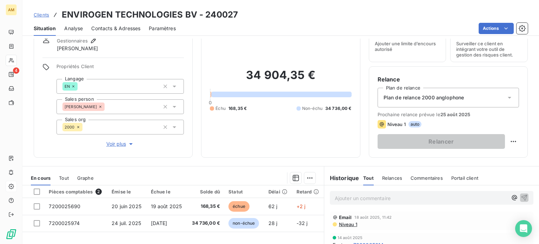
scroll to position [70, 0]
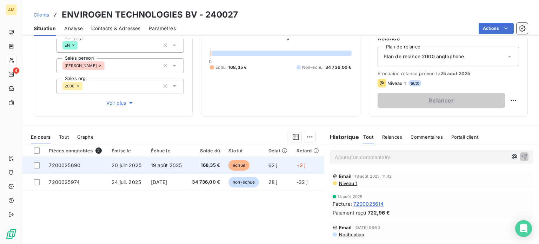
click at [254, 167] on td "échue" at bounding box center [244, 165] width 40 height 17
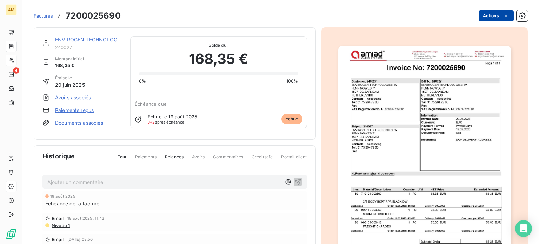
click at [488, 15] on html "AM 4 Factures 7200025690 Actions ENVIROGEN TECHNOLOGIES BV 240027 Montant initi…" at bounding box center [269, 122] width 539 height 244
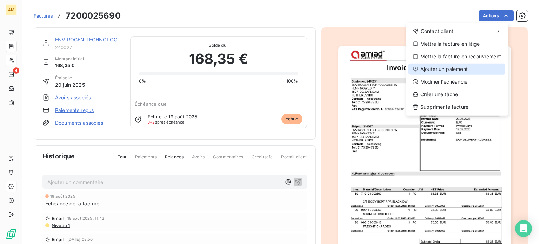
click at [450, 73] on div "Ajouter un paiement" at bounding box center [456, 68] width 97 height 11
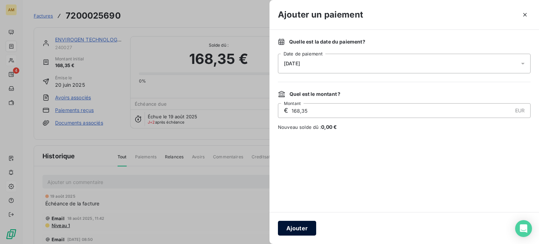
click at [303, 226] on button "Ajouter" at bounding box center [297, 228] width 38 height 15
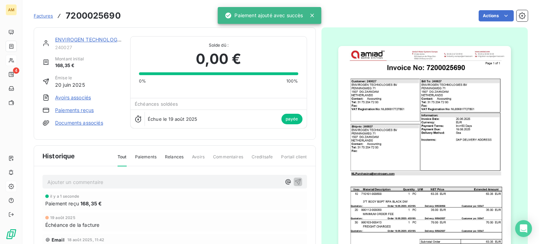
click at [25, 60] on section "Factures 7200025690 Actions ENVIROGEN TECHNOLOGIES BV 240027 Montant initial 16…" at bounding box center [280, 122] width 516 height 244
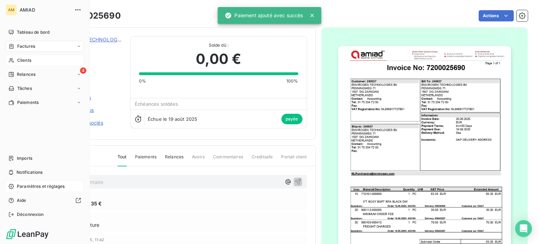
click at [6, 63] on div "Clients" at bounding box center [45, 60] width 78 height 11
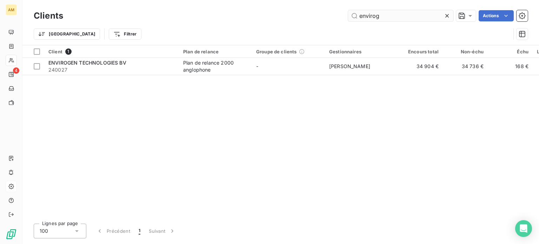
click at [446, 16] on icon at bounding box center [447, 16] width 4 height 4
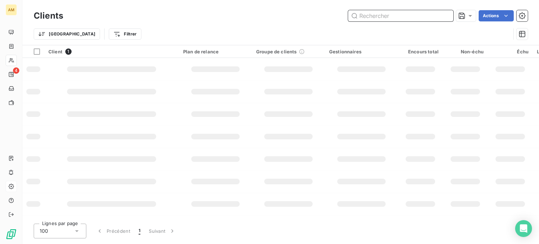
click at [422, 15] on input "text" at bounding box center [400, 15] width 105 height 11
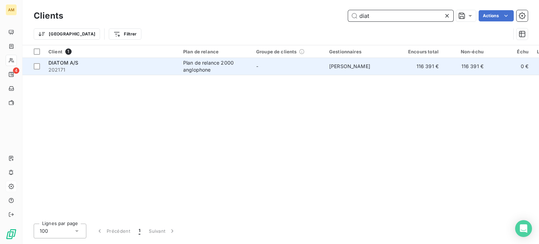
type input "diat"
click at [288, 72] on td "-" at bounding box center [288, 66] width 73 height 17
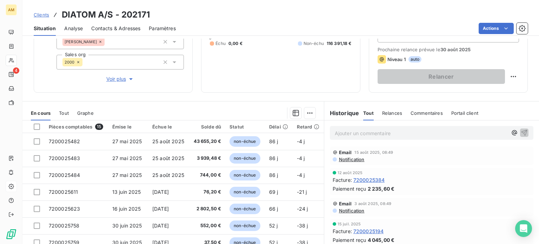
scroll to position [105, 0]
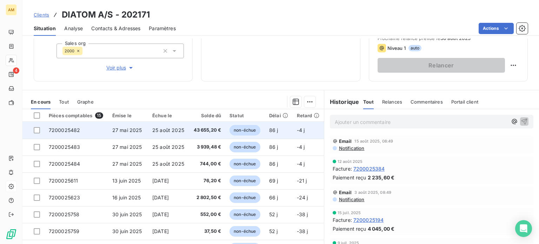
click at [299, 126] on td "-4 j" at bounding box center [307, 130] width 31 height 17
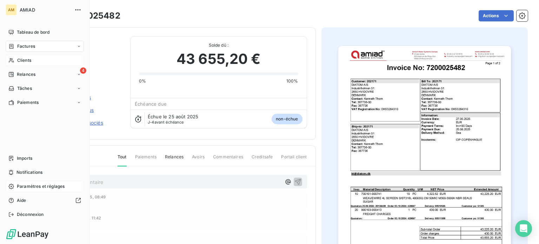
click at [25, 59] on span "Clients" at bounding box center [24, 60] width 14 height 6
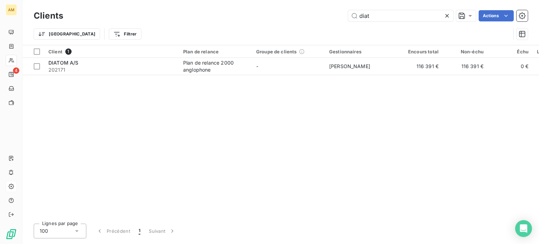
click at [444, 15] on icon at bounding box center [446, 15] width 7 height 7
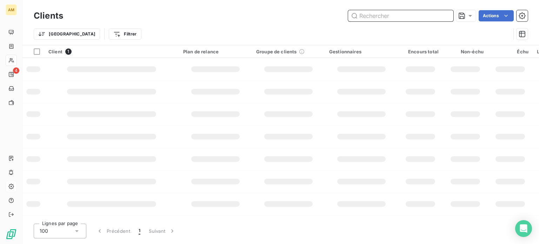
click at [436, 16] on input "text" at bounding box center [400, 15] width 105 height 11
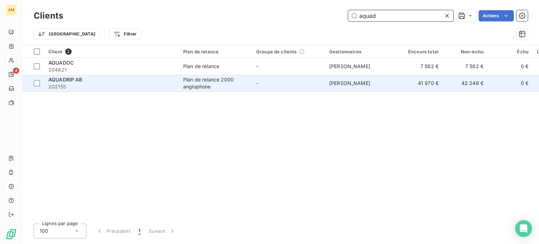
type input "aquad"
click at [202, 88] on div "Plan de relance 2000 anglophone" at bounding box center [215, 83] width 65 height 14
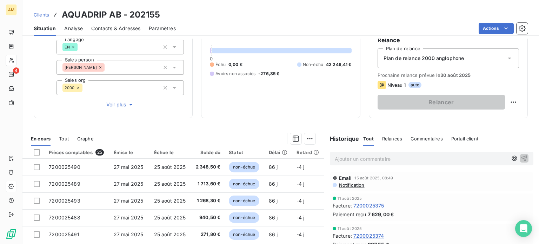
scroll to position [56, 0]
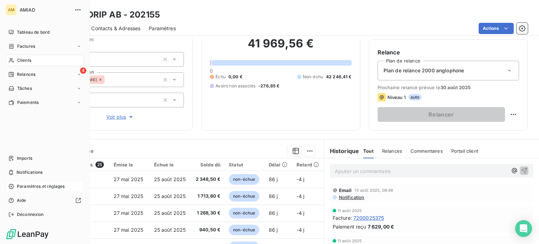
click at [18, 60] on span "Clients" at bounding box center [24, 60] width 14 height 6
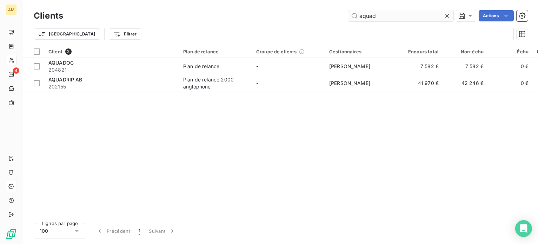
drag, startPoint x: 447, startPoint y: 15, endPoint x: 412, endPoint y: 15, distance: 35.4
click at [447, 15] on icon at bounding box center [446, 15] width 7 height 7
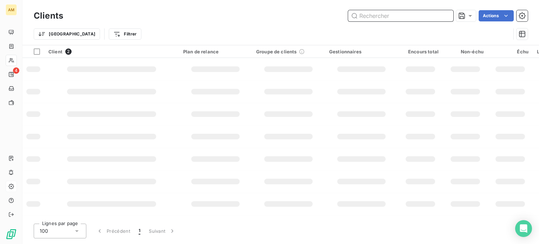
click at [412, 15] on input "text" at bounding box center [400, 15] width 105 height 11
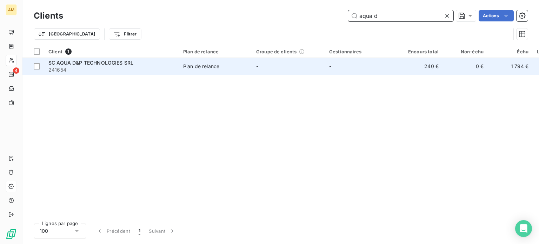
type input "aqua d"
click at [245, 69] on span "Plan de relance" at bounding box center [215, 66] width 65 height 7
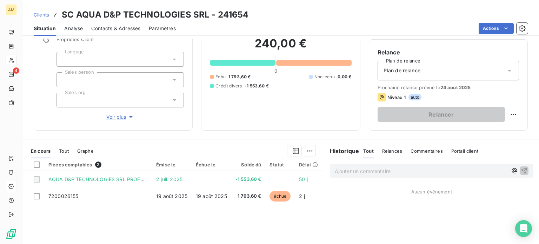
scroll to position [35, 0]
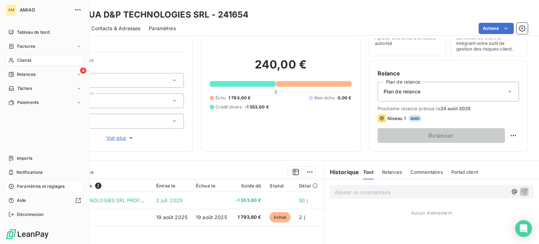
click at [15, 62] on div "Clients" at bounding box center [45, 60] width 78 height 11
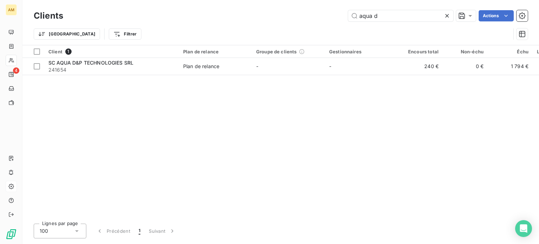
click at [448, 18] on icon at bounding box center [446, 15] width 7 height 7
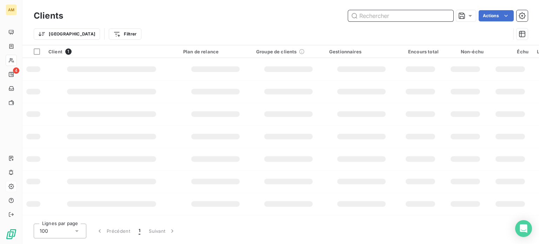
click at [433, 17] on input "text" at bounding box center [400, 15] width 105 height 11
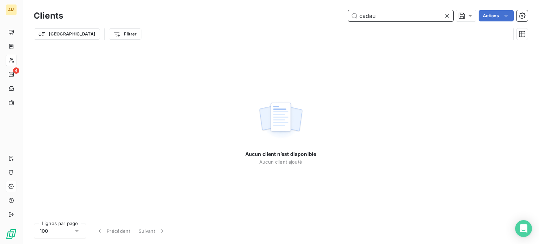
type input "cadau"
click at [446, 17] on icon at bounding box center [446, 15] width 7 height 7
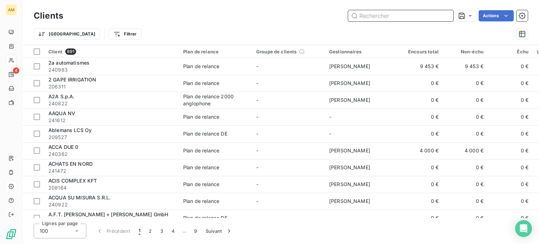
click at [368, 21] on input "text" at bounding box center [400, 15] width 105 height 11
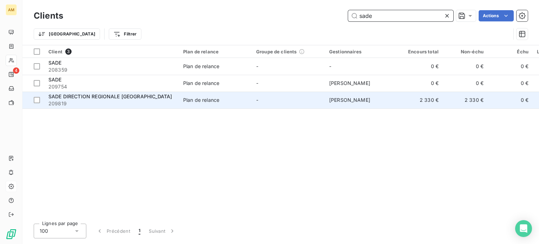
type input "sade"
click at [316, 101] on td "-" at bounding box center [288, 100] width 73 height 17
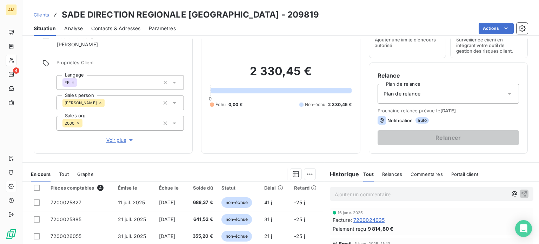
scroll to position [70, 0]
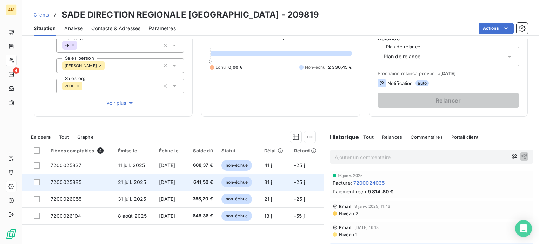
click at [277, 181] on td "31 j" at bounding box center [275, 182] width 30 height 17
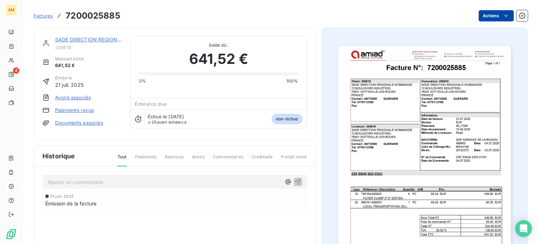
click at [498, 19] on html "AM 4 Factures 7200025885 Actions SADE DIRECTION REGIONALE NORMANDIE 209819 Mont…" at bounding box center [269, 122] width 539 height 244
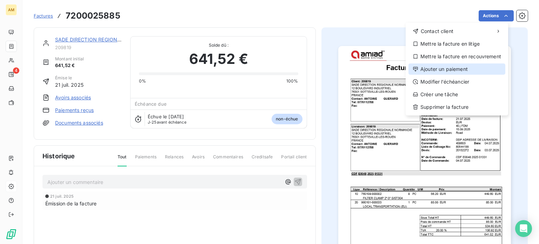
click at [452, 69] on div "Ajouter un paiement" at bounding box center [456, 68] width 97 height 11
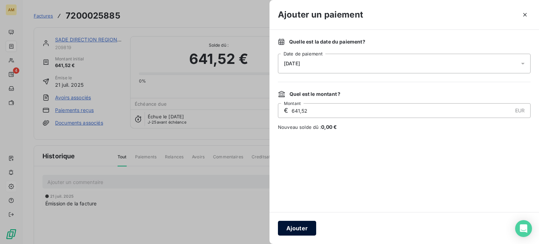
click at [303, 228] on button "Ajouter" at bounding box center [297, 228] width 38 height 15
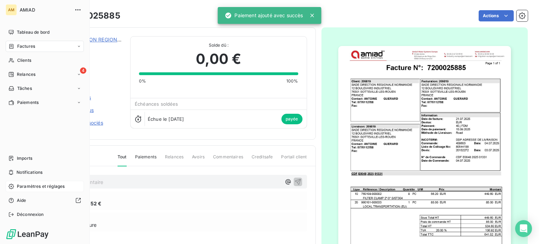
click at [19, 29] on span "Tableau de bord" at bounding box center [33, 32] width 33 height 6
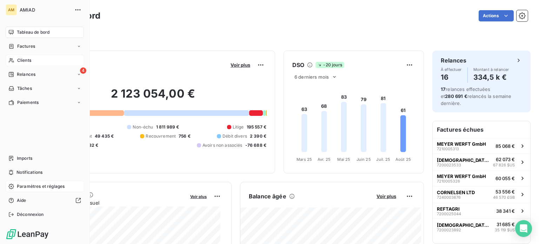
drag, startPoint x: 12, startPoint y: 61, endPoint x: 45, endPoint y: 63, distance: 33.4
click at [12, 61] on icon at bounding box center [11, 60] width 5 height 5
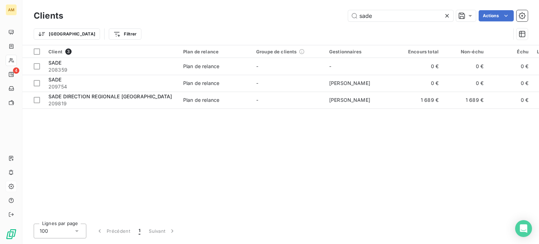
click at [224, 136] on div "Client 3 Plan de relance Groupe de clients Gestionnaires Encours total Non-échu…" at bounding box center [280, 131] width 516 height 173
click at [450, 18] on div at bounding box center [448, 15] width 10 height 11
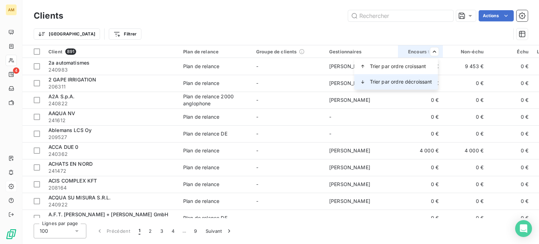
click at [425, 83] on span "Trier par ordre décroissant" at bounding box center [401, 81] width 62 height 7
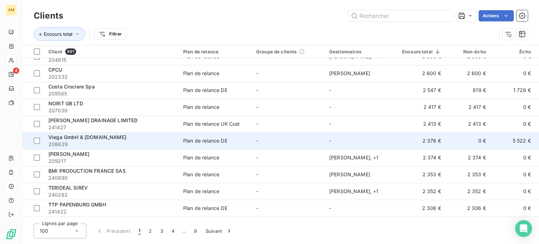
scroll to position [1526, 0]
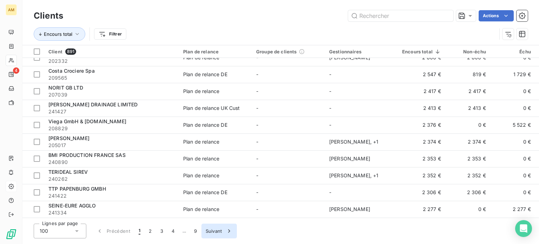
click at [226, 231] on icon "button" at bounding box center [229, 230] width 7 height 7
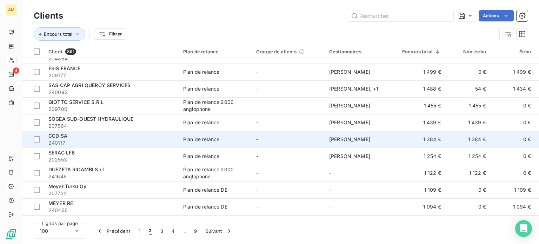
scroll to position [404, 0]
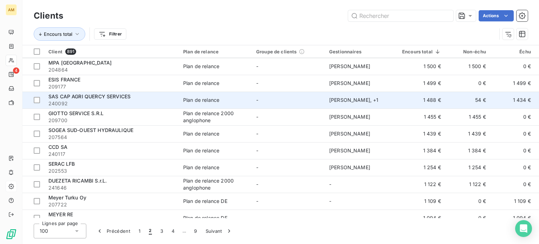
click at [414, 105] on td "1 488 €" at bounding box center [421, 100] width 47 height 17
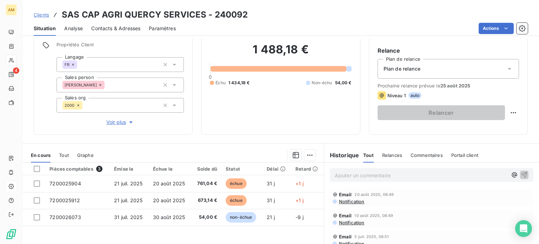
scroll to position [70, 0]
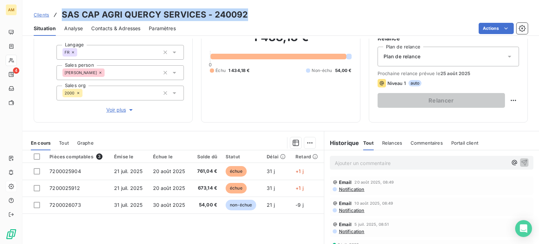
drag, startPoint x: 60, startPoint y: 15, endPoint x: 244, endPoint y: 13, distance: 184.5
click at [244, 13] on div "Clients SAS CAP AGRI QUERCY SERVICES - 240092" at bounding box center [280, 14] width 516 height 13
copy h3 "SAS CAP AGRI QUERCY SERVICES - 240092"
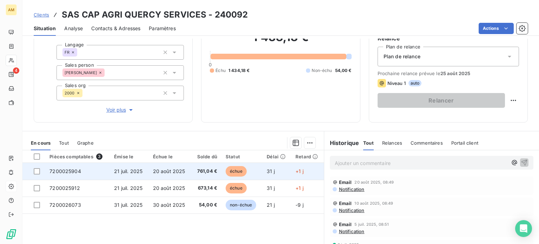
click at [307, 174] on td "+1 j" at bounding box center [307, 171] width 33 height 17
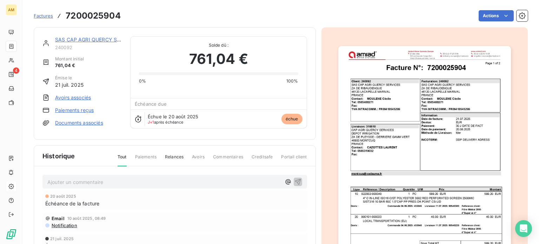
click at [480, 14] on html "AM 4 Factures 7200025904 Actions SAS CAP AGRI QUERCY SERVICES 240092 Montant in…" at bounding box center [269, 122] width 539 height 244
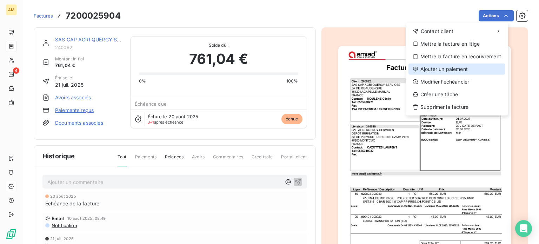
click at [464, 67] on div "Ajouter un paiement" at bounding box center [456, 68] width 97 height 11
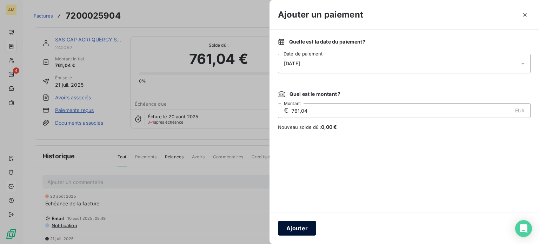
click at [294, 230] on button "Ajouter" at bounding box center [297, 228] width 38 height 15
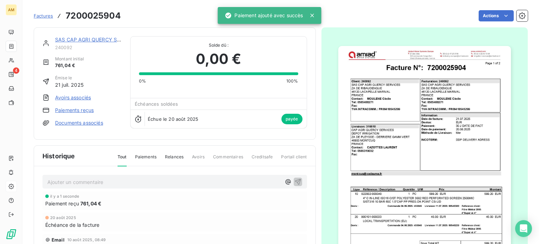
click at [101, 40] on link "SAS CAP AGRI QUERCY SERVICES" at bounding box center [96, 39] width 82 height 6
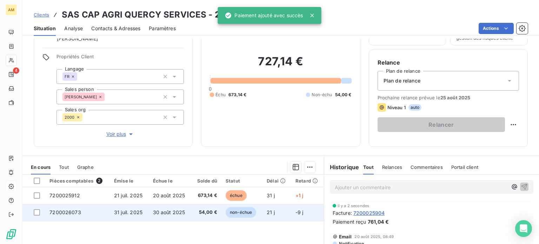
scroll to position [70, 0]
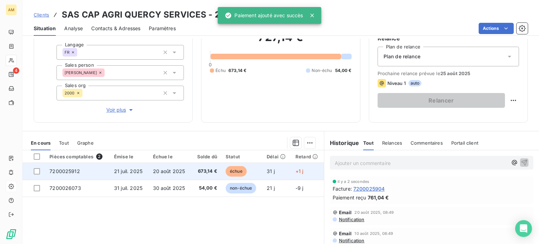
click at [276, 174] on td "31 j" at bounding box center [276, 171] width 29 height 17
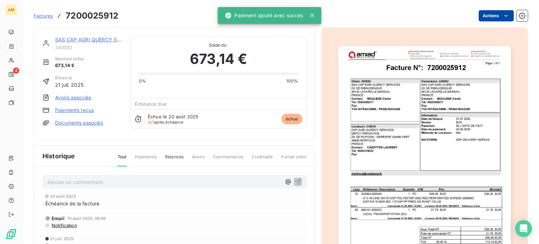
click at [483, 20] on html "AM 4 Factures 7200025912 Actions SAS CAP AGRI QUERCY SERVICES 240092 Montant in…" at bounding box center [269, 122] width 539 height 244
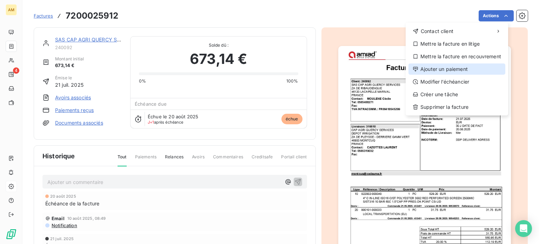
click at [454, 71] on div "Ajouter un paiement" at bounding box center [456, 68] width 97 height 11
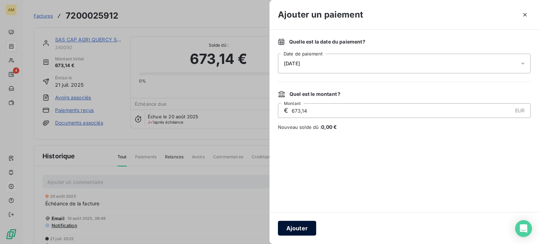
click at [293, 230] on button "Ajouter" at bounding box center [297, 228] width 38 height 15
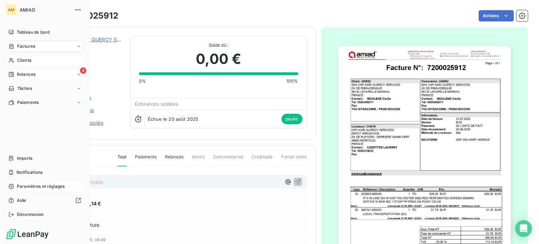
click at [18, 74] on span "Relances" at bounding box center [26, 74] width 19 height 6
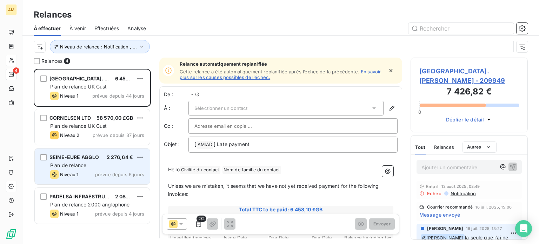
scroll to position [170, 112]
click at [119, 154] on span "2 276,64 €" at bounding box center [120, 157] width 27 height 6
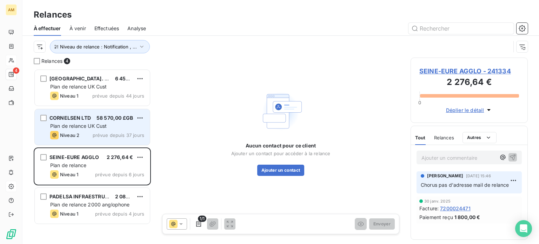
click at [115, 118] on span "58 570,00 £GB" at bounding box center [114, 118] width 36 height 6
